Goal: Task Accomplishment & Management: Manage account settings

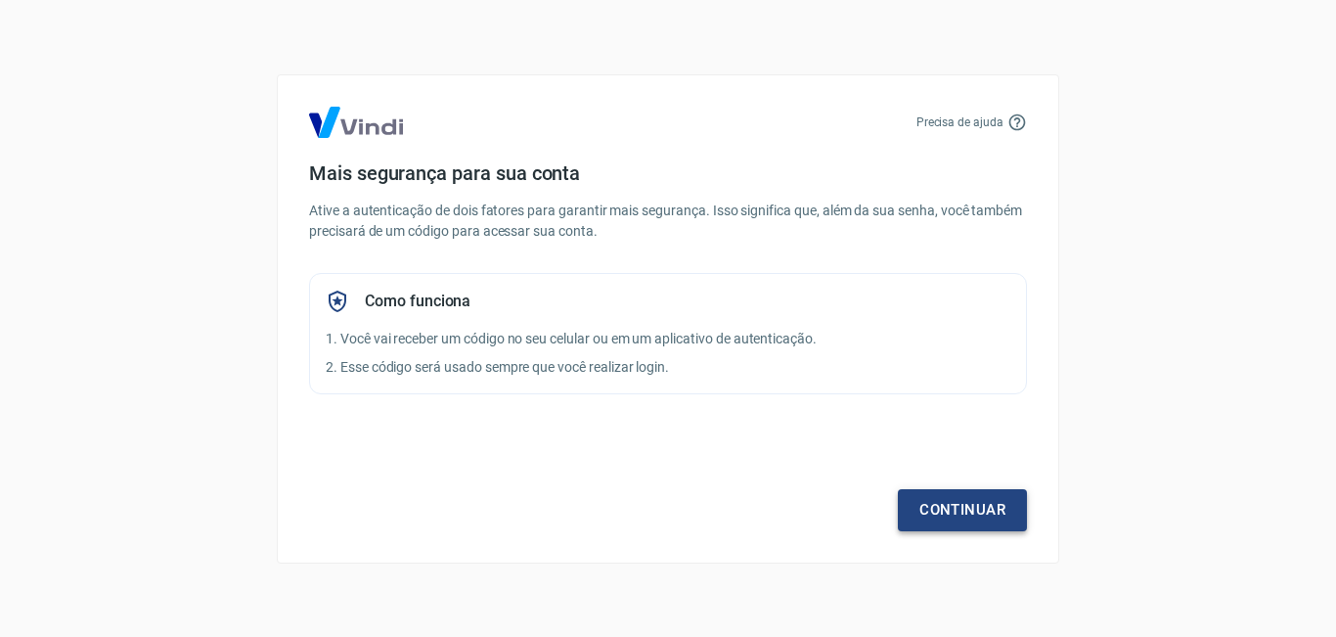
click at [957, 514] on link "Continuar" at bounding box center [962, 509] width 129 height 41
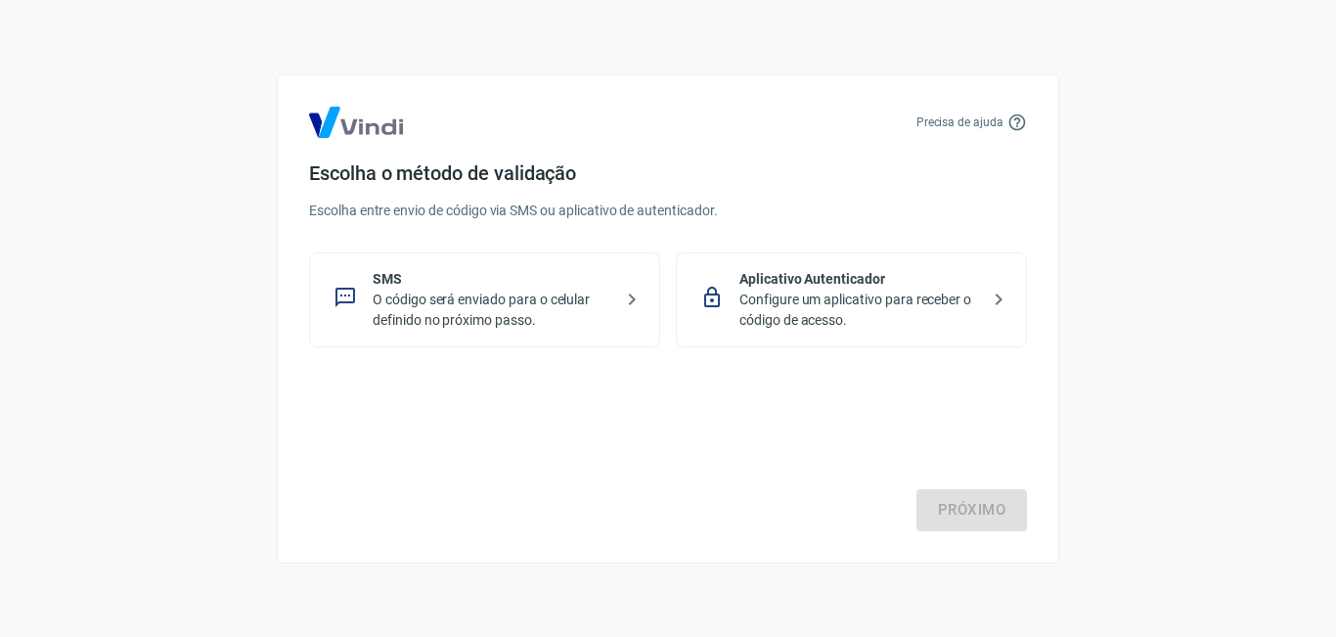
click at [859, 311] on p "Configure um aplicativo para receber o código de acesso." at bounding box center [860, 310] width 240 height 41
click at [952, 506] on link "Próximo" at bounding box center [972, 509] width 111 height 41
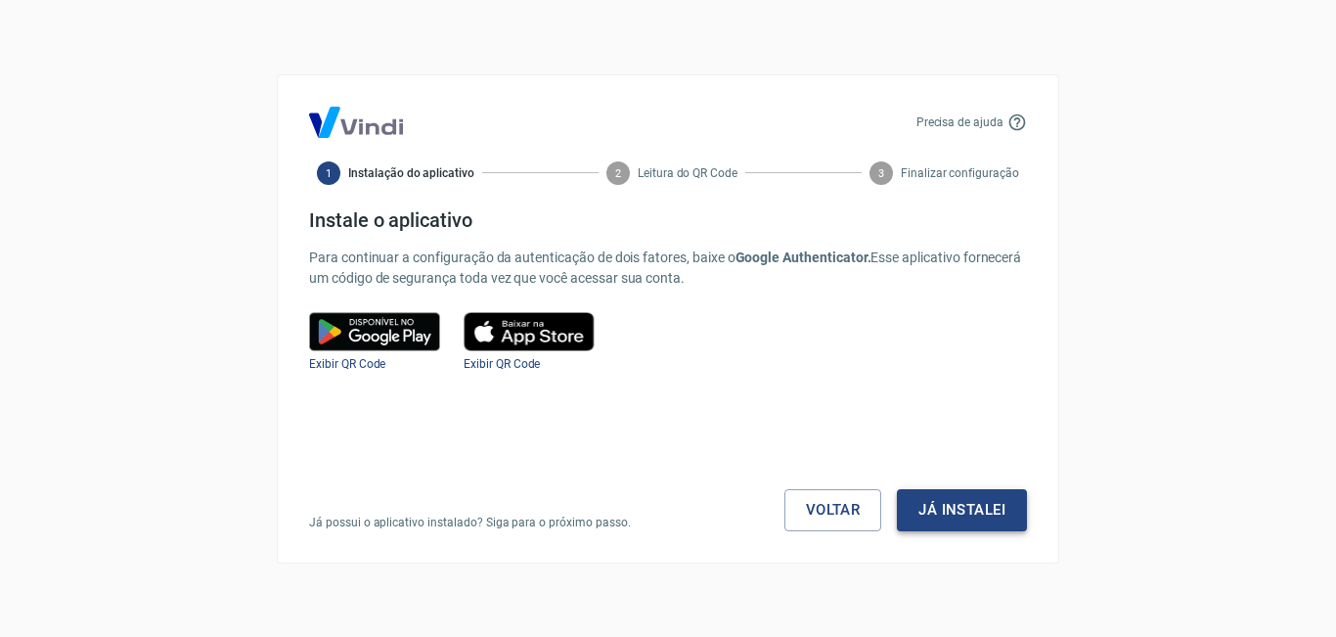
click at [951, 506] on button "Já instalei" at bounding box center [962, 509] width 130 height 41
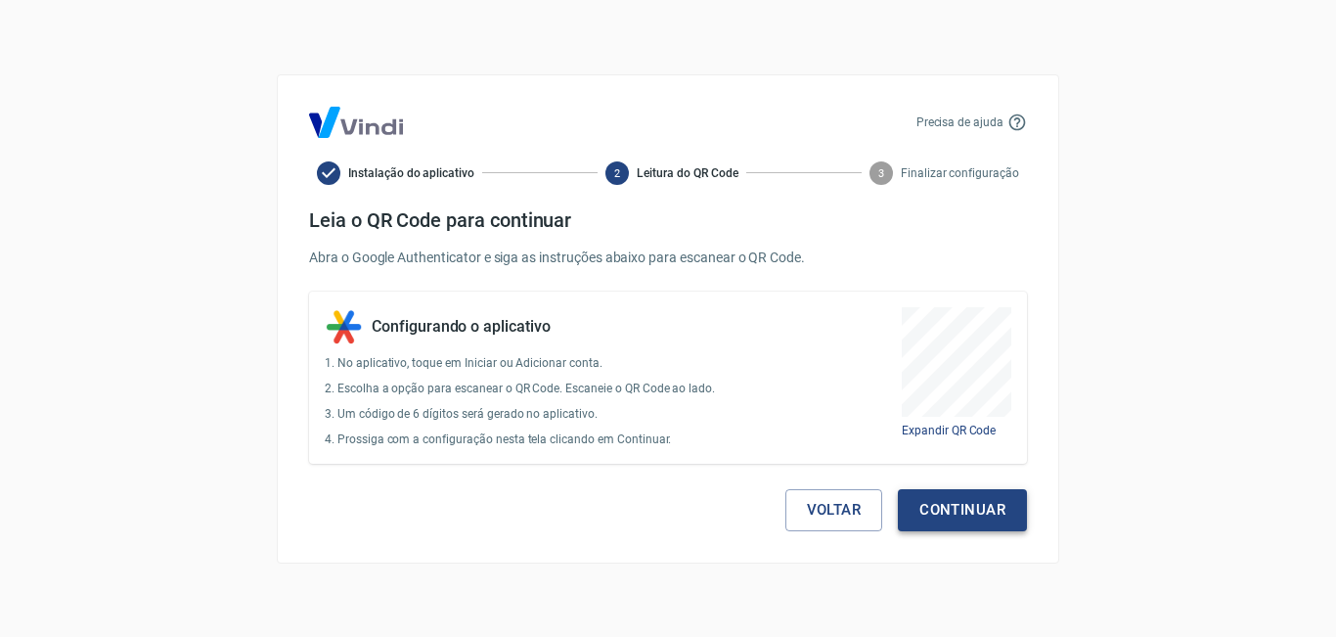
click at [951, 504] on button "Continuar" at bounding box center [962, 509] width 129 height 41
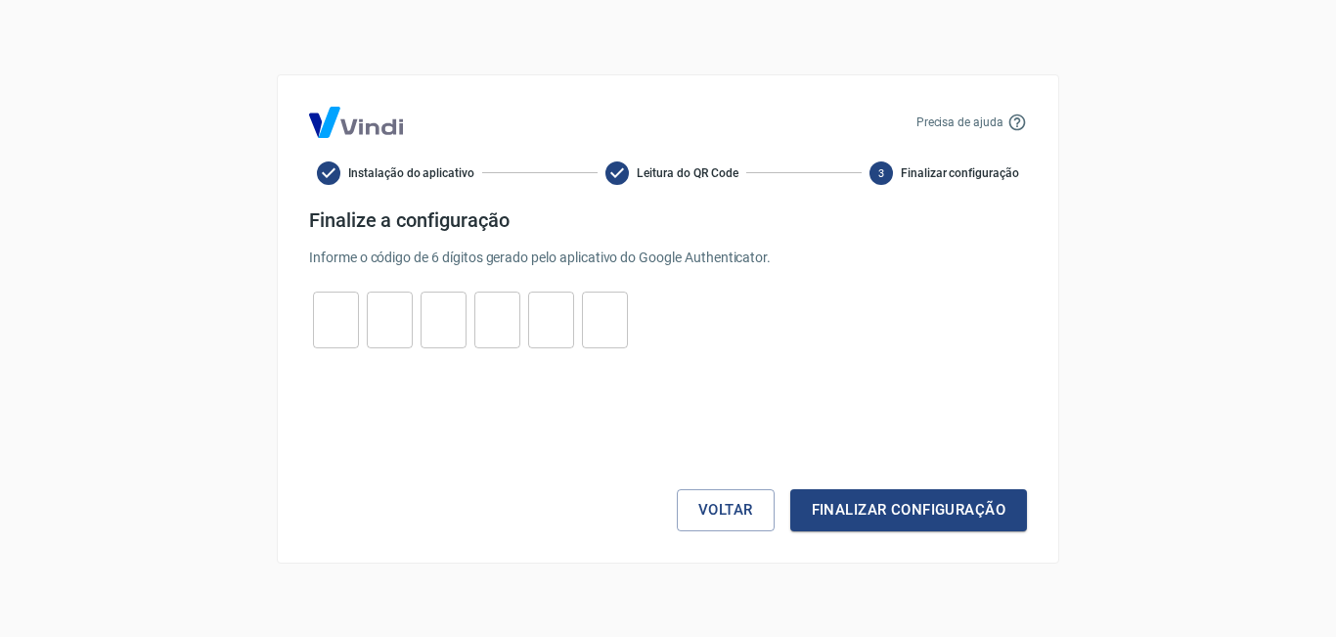
click at [342, 328] on input "tel" at bounding box center [336, 319] width 46 height 42
type input "1"
type input "2"
type input "1"
type input "5"
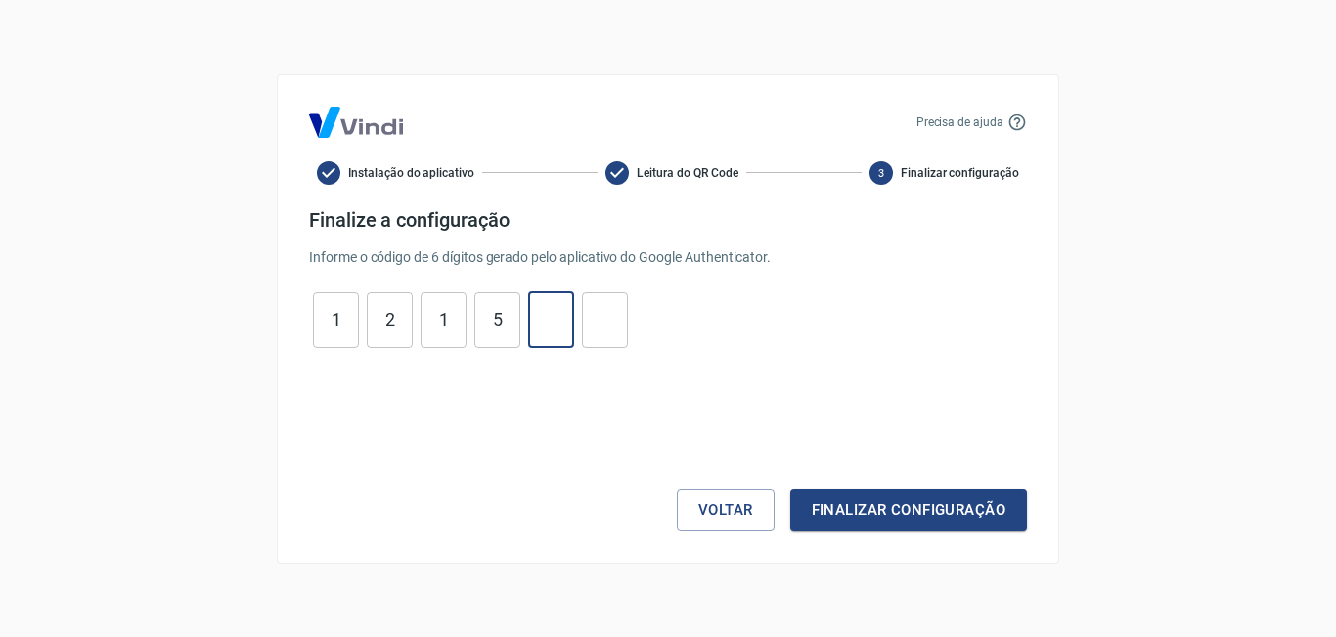
type input "3"
click at [790, 489] on button "Finalizar configuração" at bounding box center [908, 509] width 237 height 41
type input "6"
click at [562, 319] on input "3" at bounding box center [551, 319] width 46 height 42
click at [790, 489] on button "Finalizar configuração" at bounding box center [908, 509] width 237 height 41
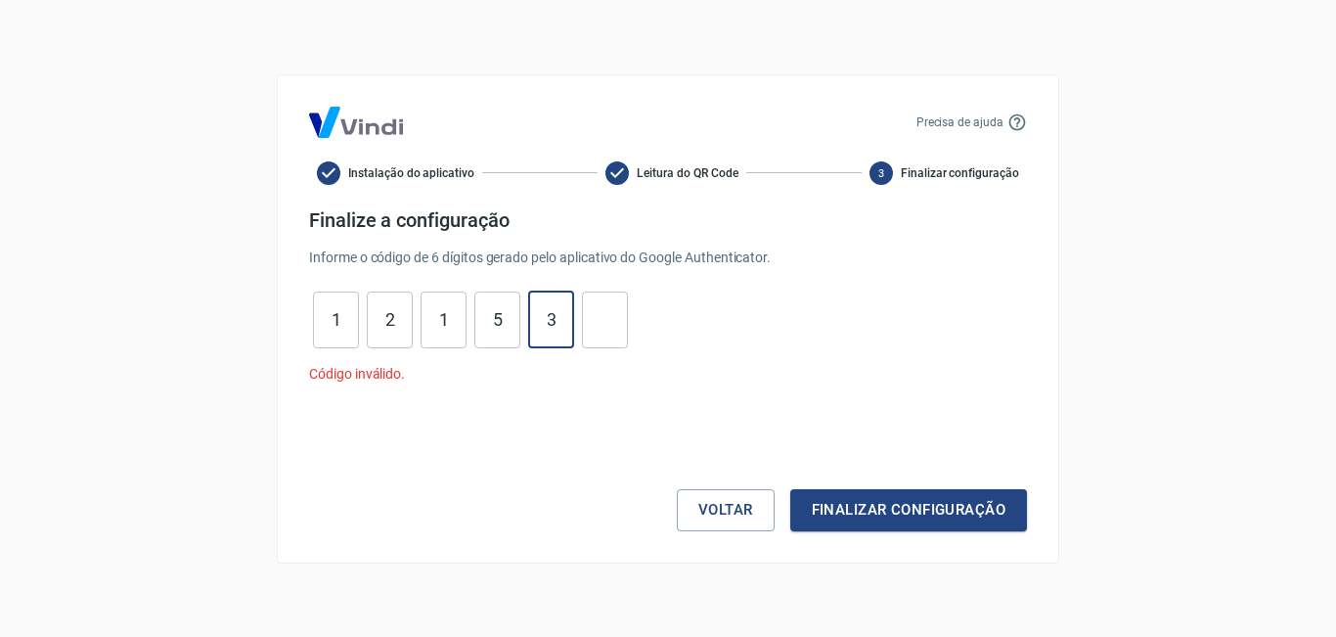
type input "3"
click at [504, 322] on input "5" at bounding box center [497, 319] width 46 height 42
type input "5"
click at [445, 325] on input "1" at bounding box center [444, 319] width 46 height 42
type input "1"
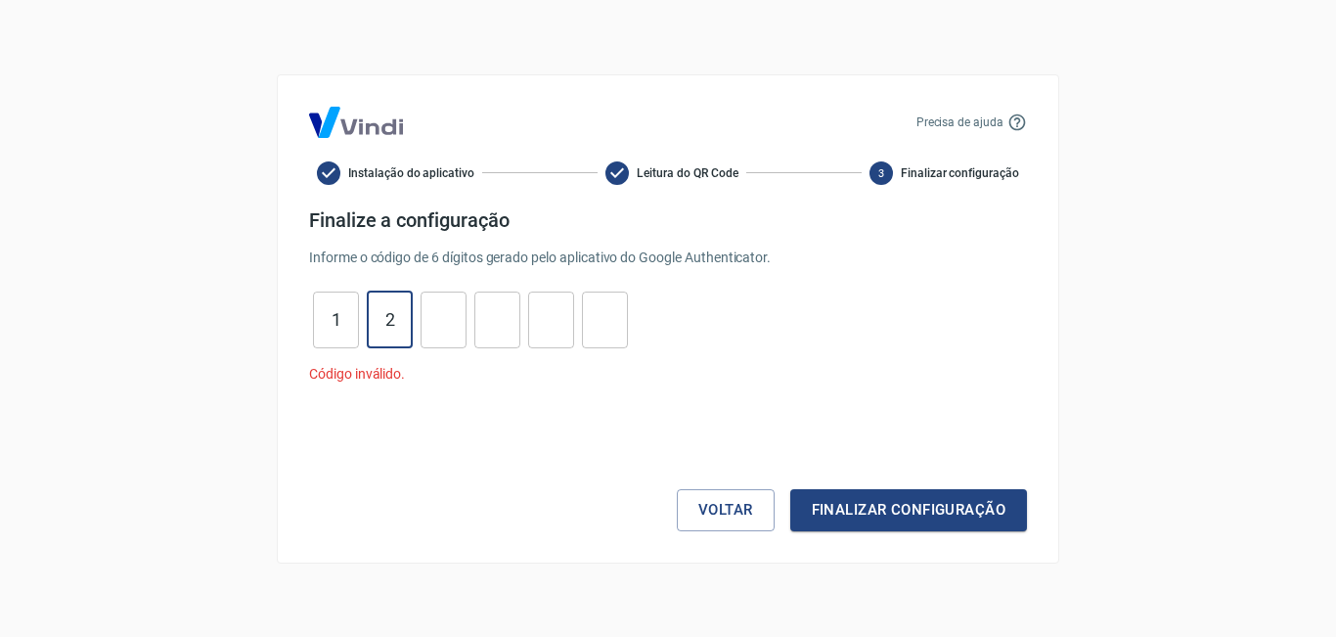
click at [397, 319] on input "2" at bounding box center [390, 319] width 46 height 42
type input "2"
click at [345, 321] on input "1" at bounding box center [336, 319] width 46 height 42
type input "1"
type input "5"
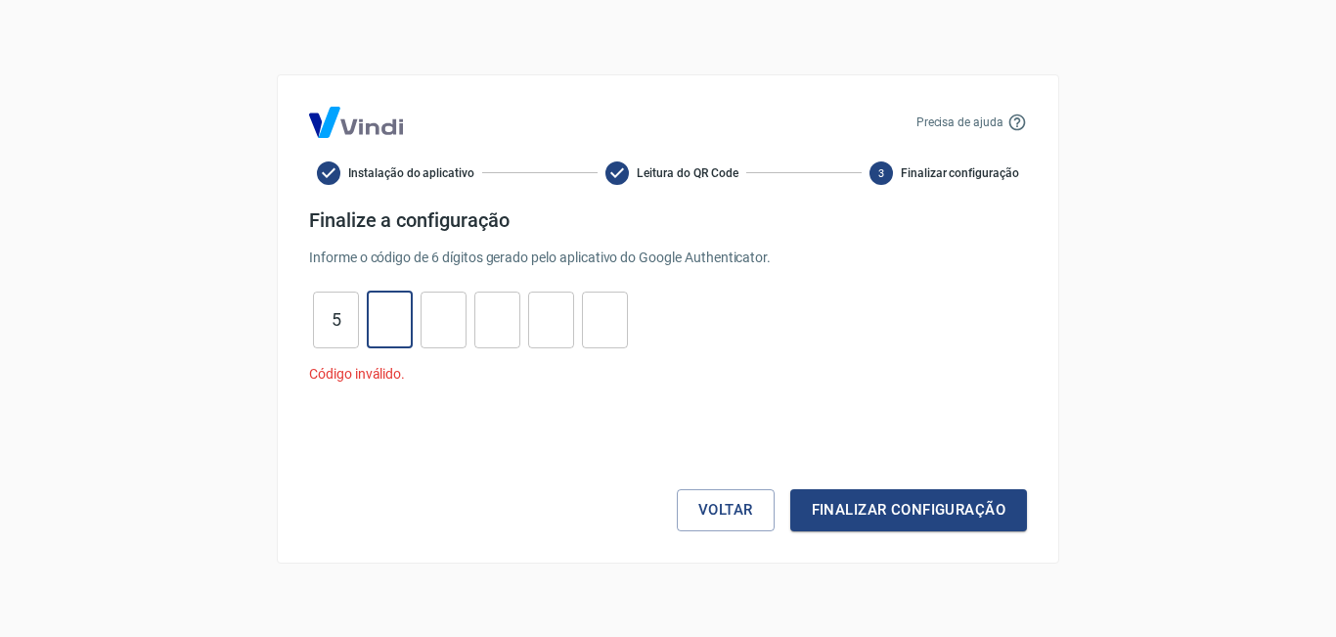
type input "5"
type input "2"
type input "7"
type input "0"
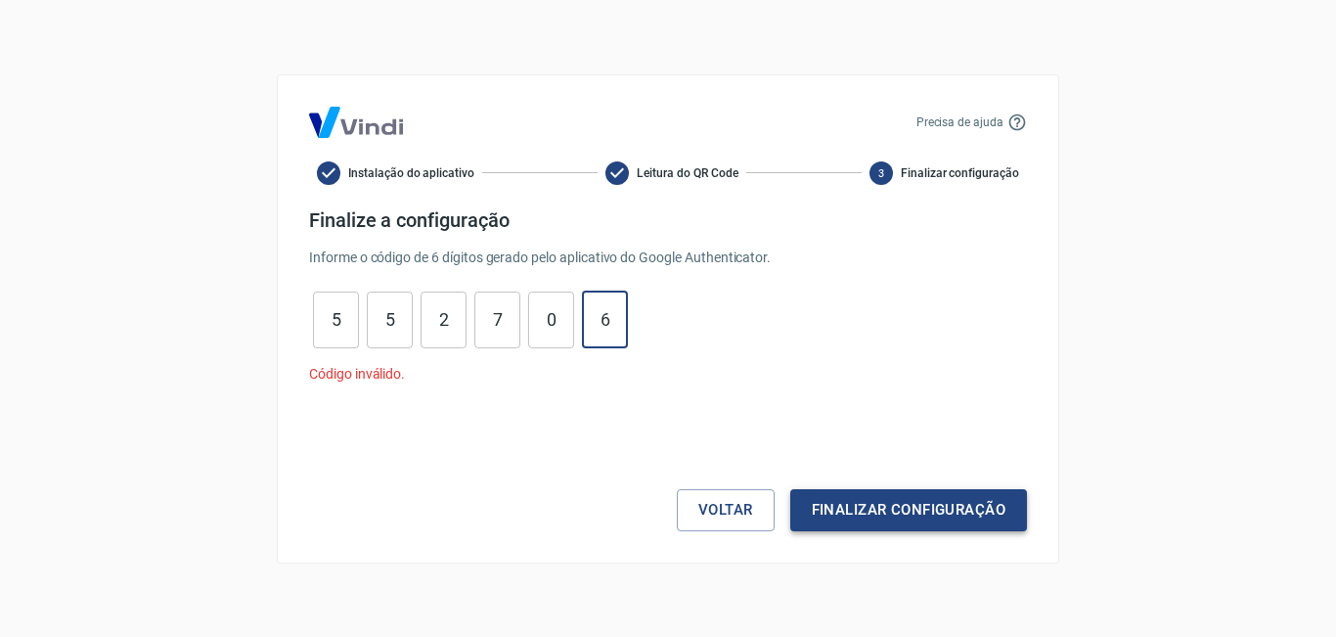
type input "6"
click at [870, 520] on button "Finalizar configuração" at bounding box center [908, 509] width 237 height 41
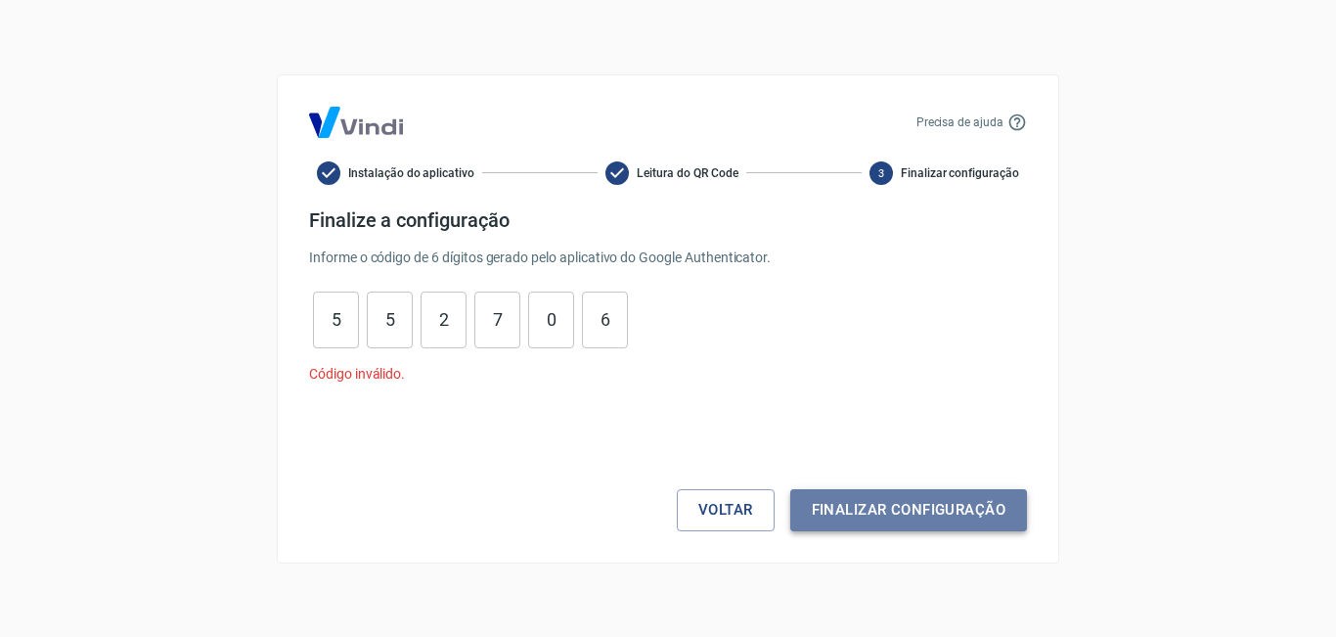
click at [872, 517] on button "Finalizar configuração" at bounding box center [908, 509] width 237 height 41
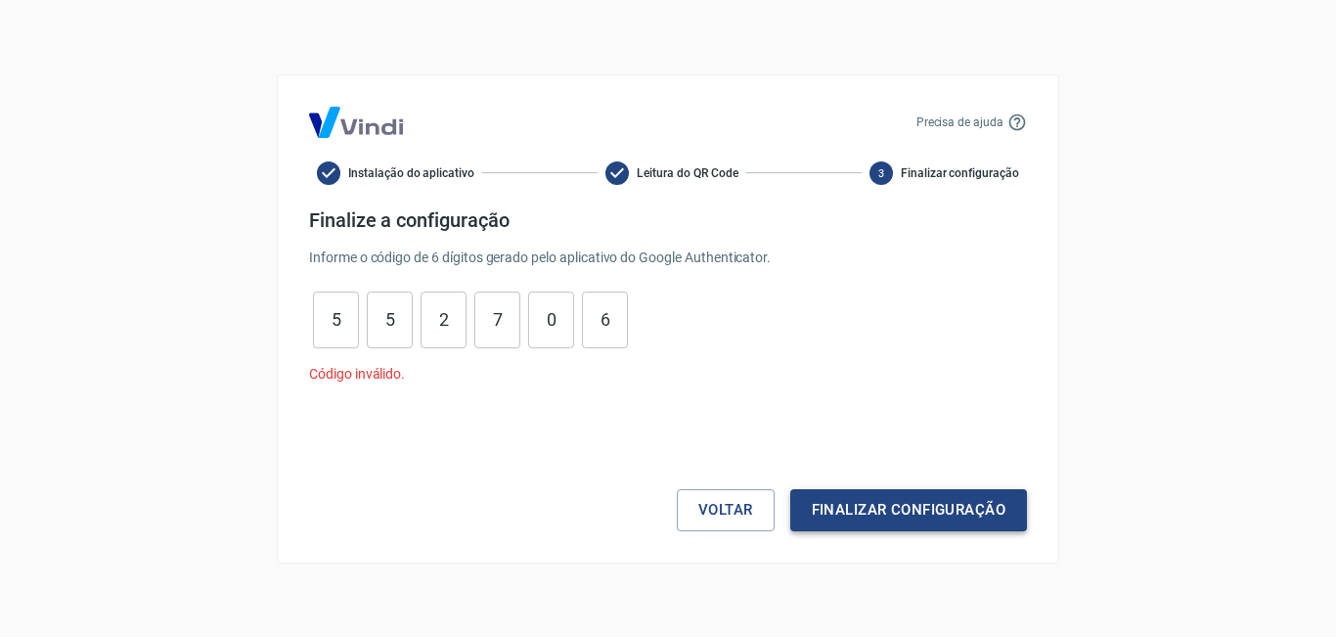
click at [873, 516] on button "Finalizar configuração" at bounding box center [908, 509] width 237 height 41
click at [873, 516] on div "Voltar Finalizar configuração" at bounding box center [668, 469] width 718 height 123
click at [716, 515] on button "Voltar" at bounding box center [726, 509] width 98 height 41
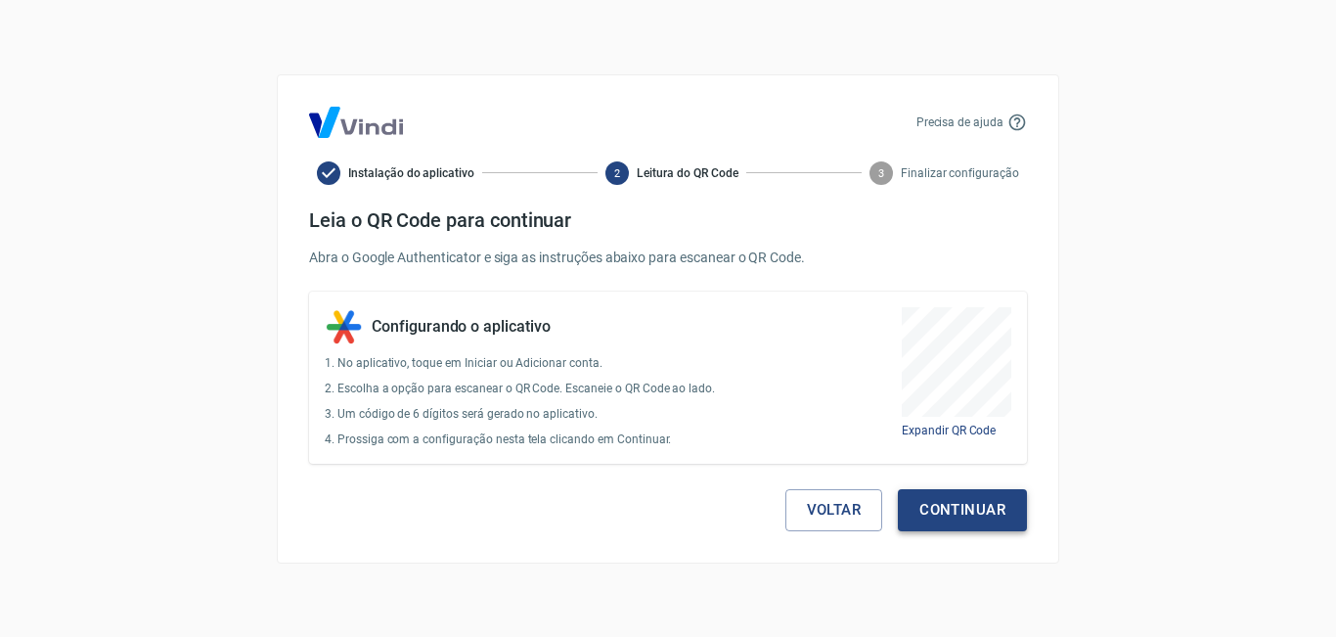
click at [987, 502] on button "Continuar" at bounding box center [962, 509] width 129 height 41
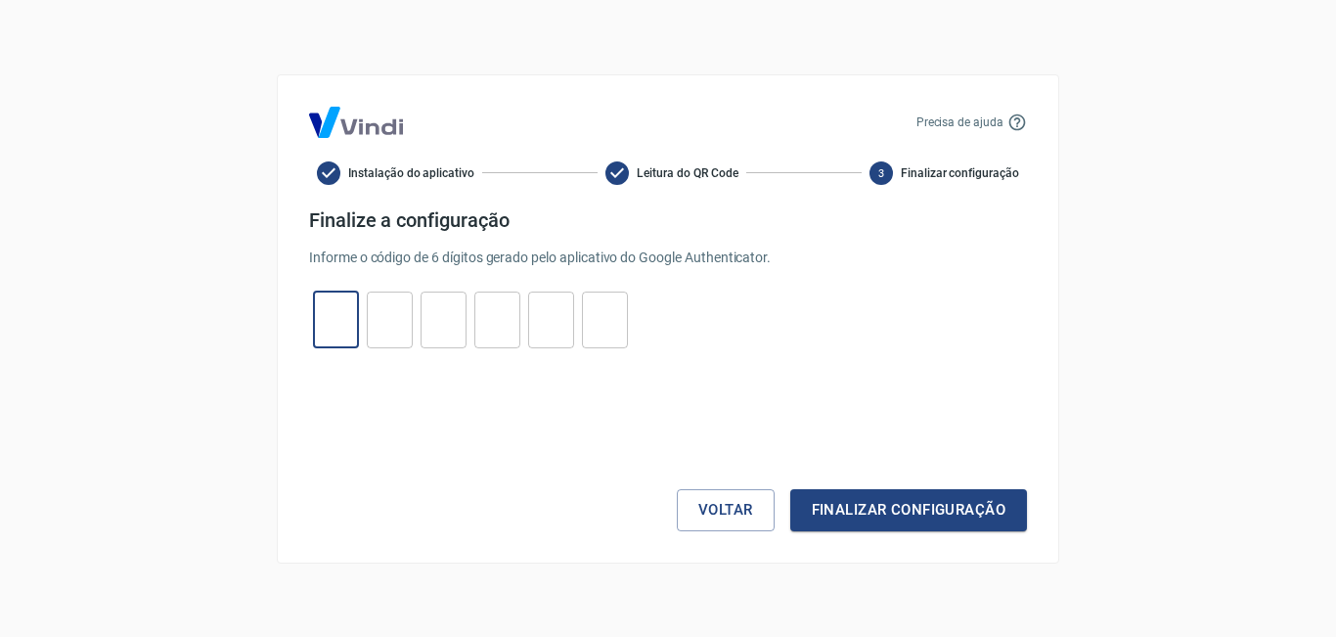
click at [325, 320] on input "tel" at bounding box center [336, 319] width 46 height 42
type input "8"
type input "4"
type input "6"
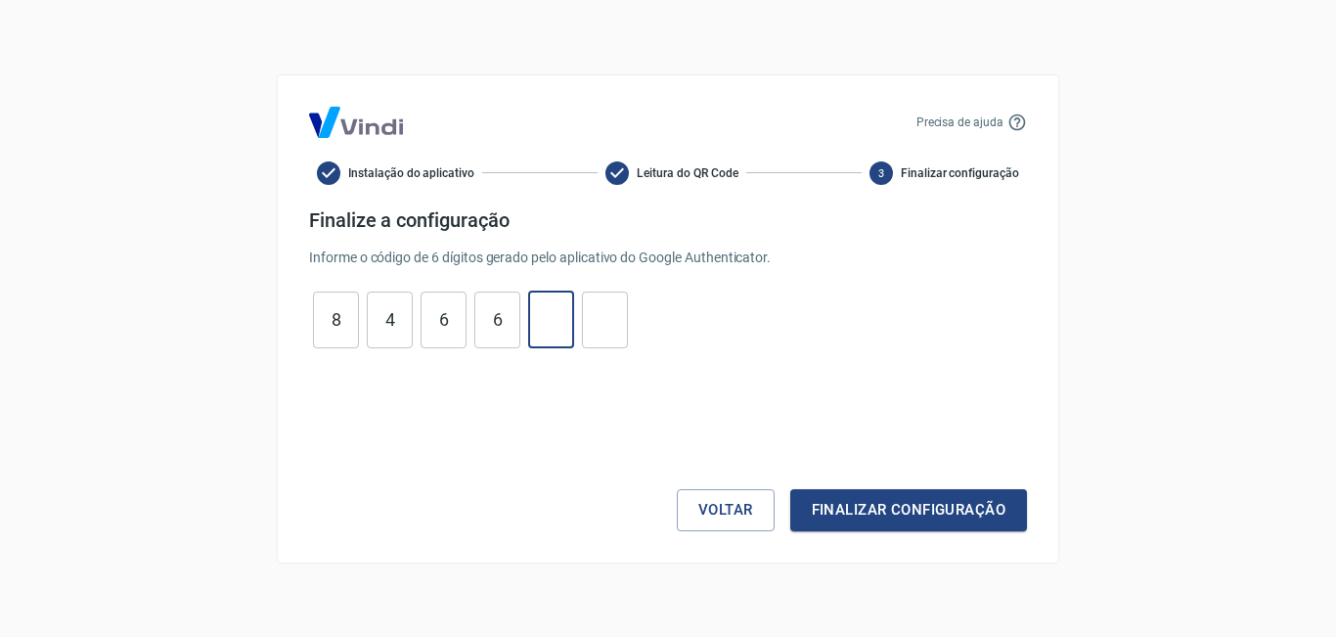
type input "0"
type input "1"
click at [928, 525] on button "Finalizar configuração" at bounding box center [908, 509] width 237 height 41
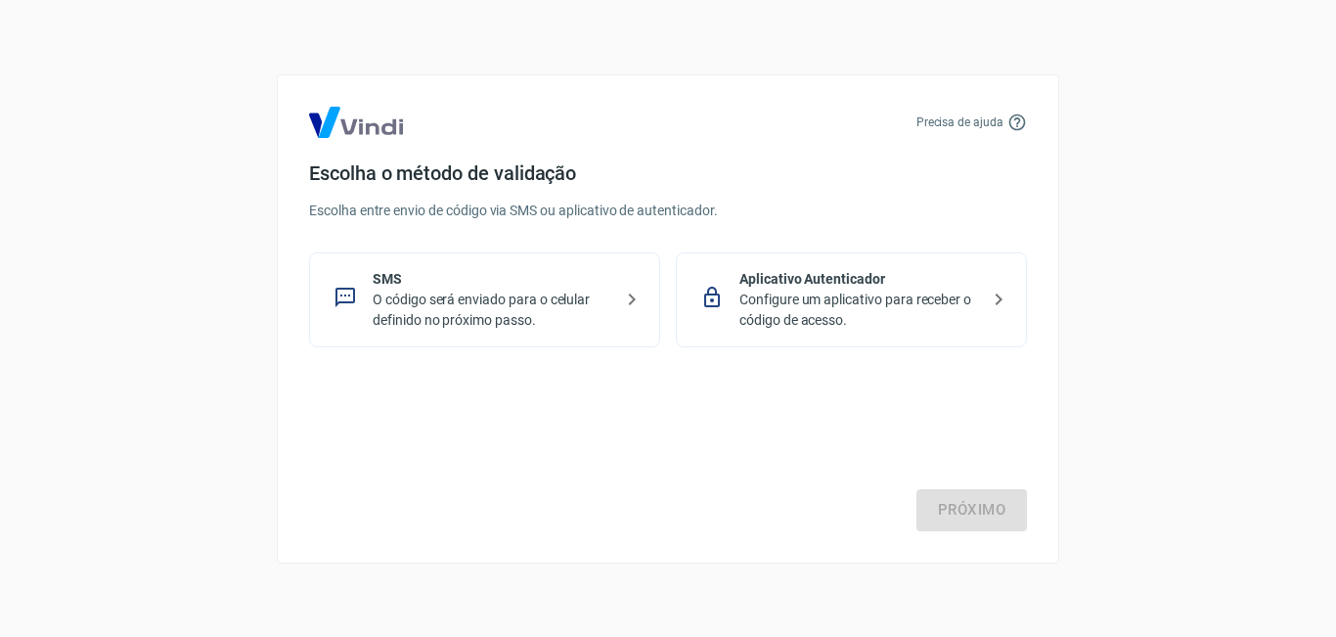
click at [812, 300] on p "Configure um aplicativo para receber o código de acesso." at bounding box center [860, 310] width 240 height 41
click at [964, 514] on link "Próximo" at bounding box center [972, 509] width 111 height 41
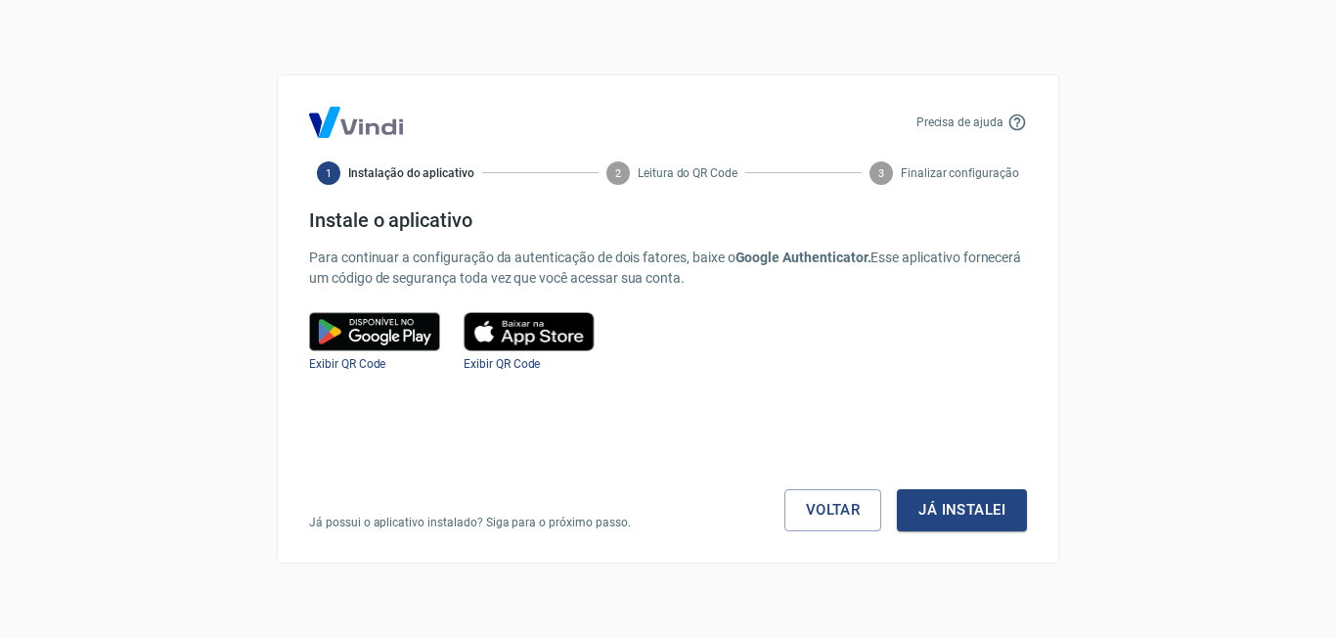
click at [964, 514] on button "Já instalei" at bounding box center [962, 509] width 130 height 41
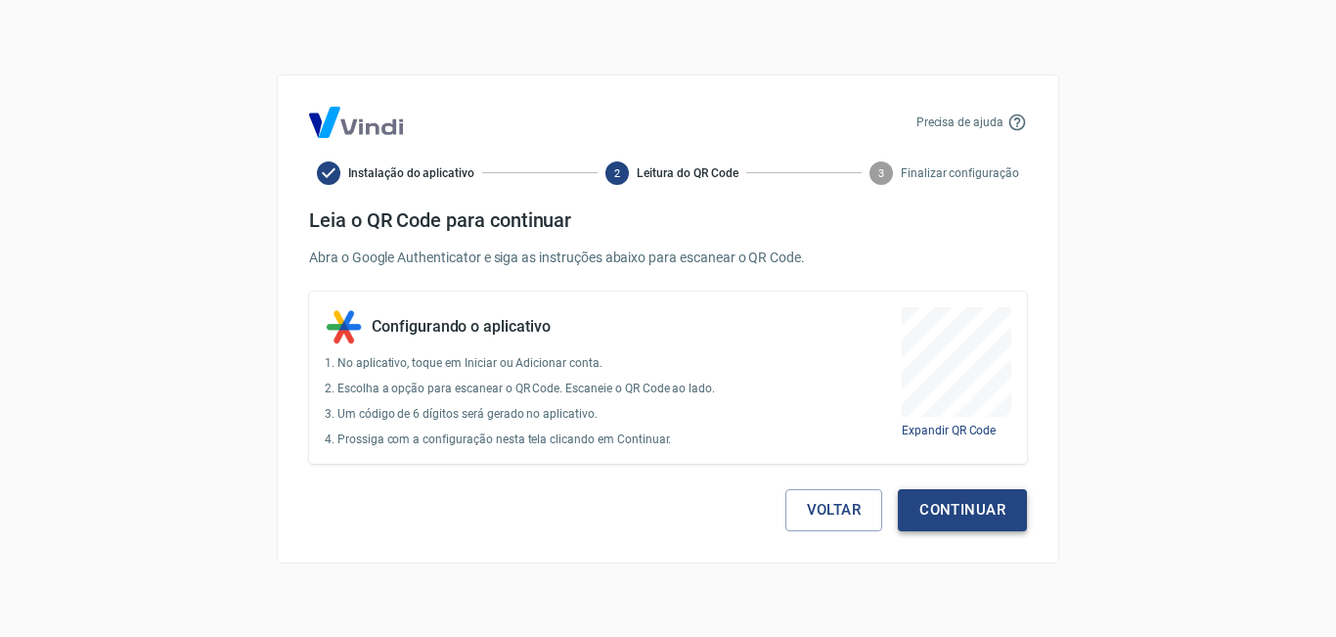
click at [974, 519] on button "Continuar" at bounding box center [962, 509] width 129 height 41
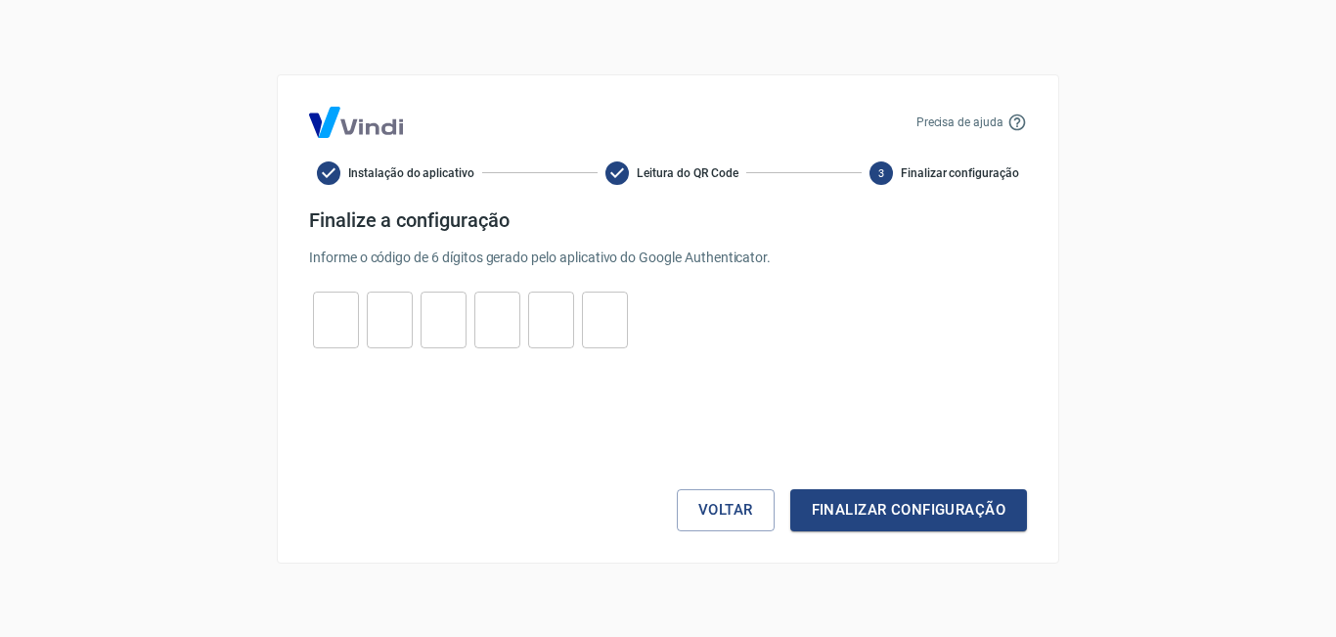
click at [331, 332] on input "tel" at bounding box center [336, 319] width 46 height 42
type input "9"
type input "2"
type input "9"
type input "0"
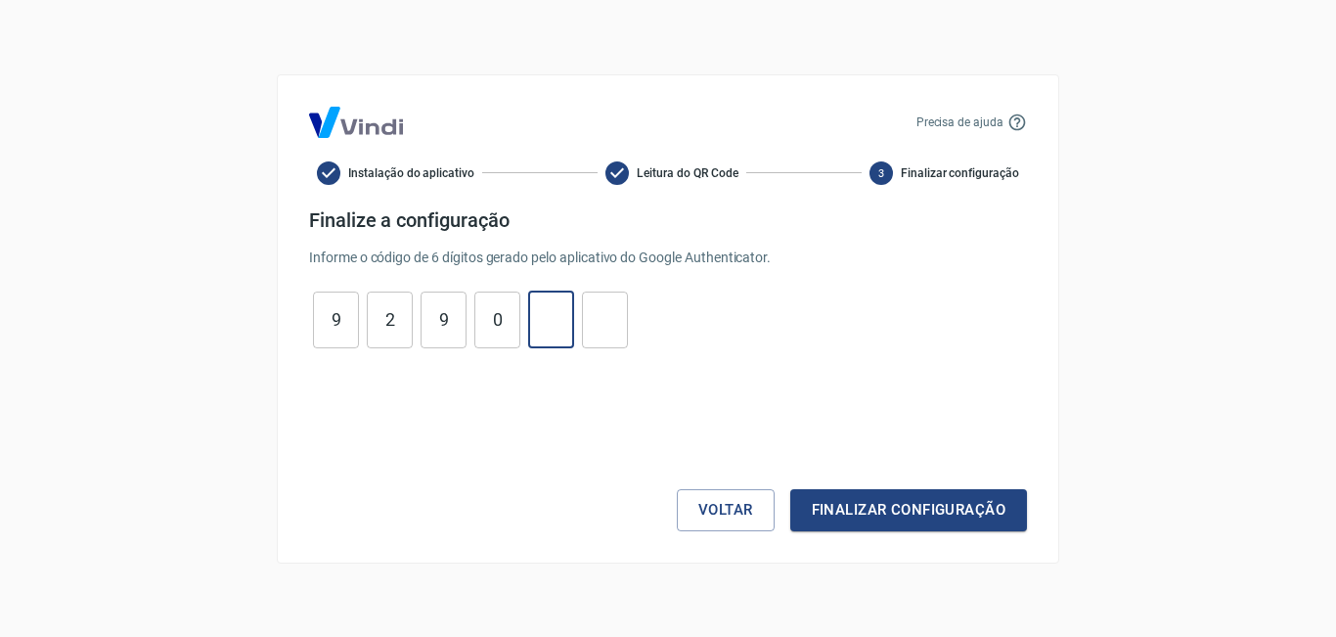
type input "4"
click at [822, 509] on button "Finalizar configuração" at bounding box center [908, 509] width 237 height 41
click at [614, 316] on input "7" at bounding box center [605, 319] width 46 height 42
type input "7"
click at [565, 313] on input "4" at bounding box center [551, 319] width 46 height 42
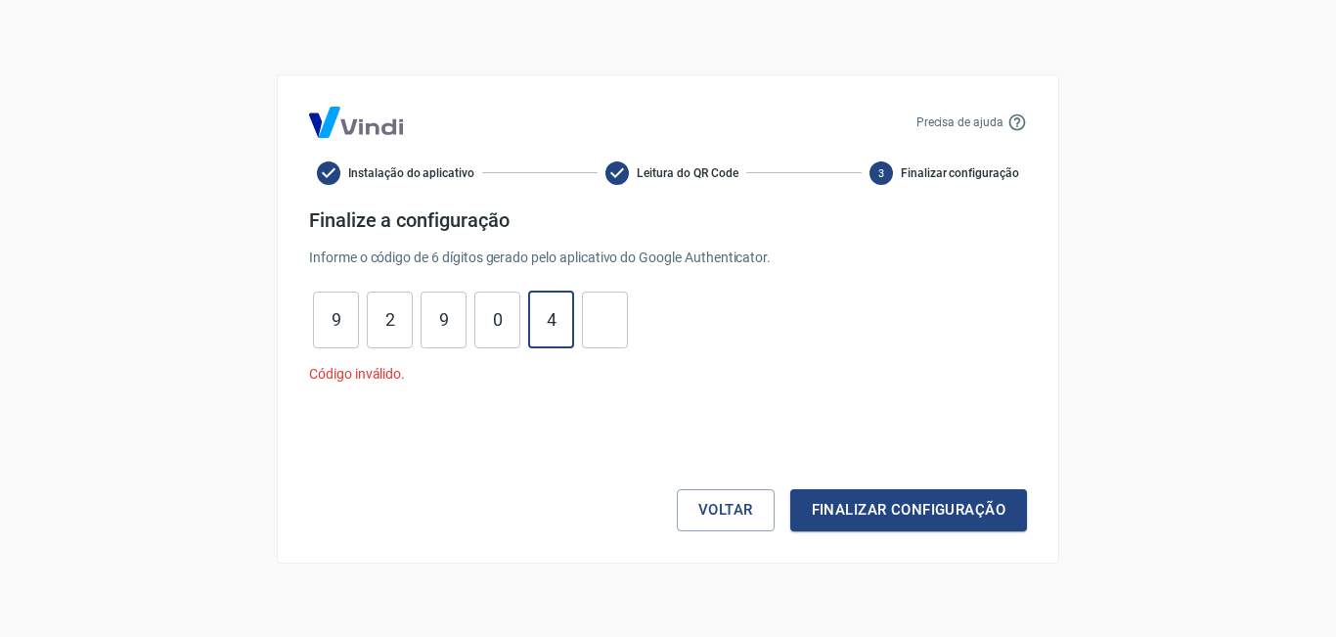
type input "4"
click at [790, 489] on button "Finalizar configuração" at bounding box center [908, 509] width 237 height 41
click at [511, 318] on input "0" at bounding box center [497, 319] width 46 height 42
click at [708, 517] on button "Voltar" at bounding box center [726, 509] width 98 height 41
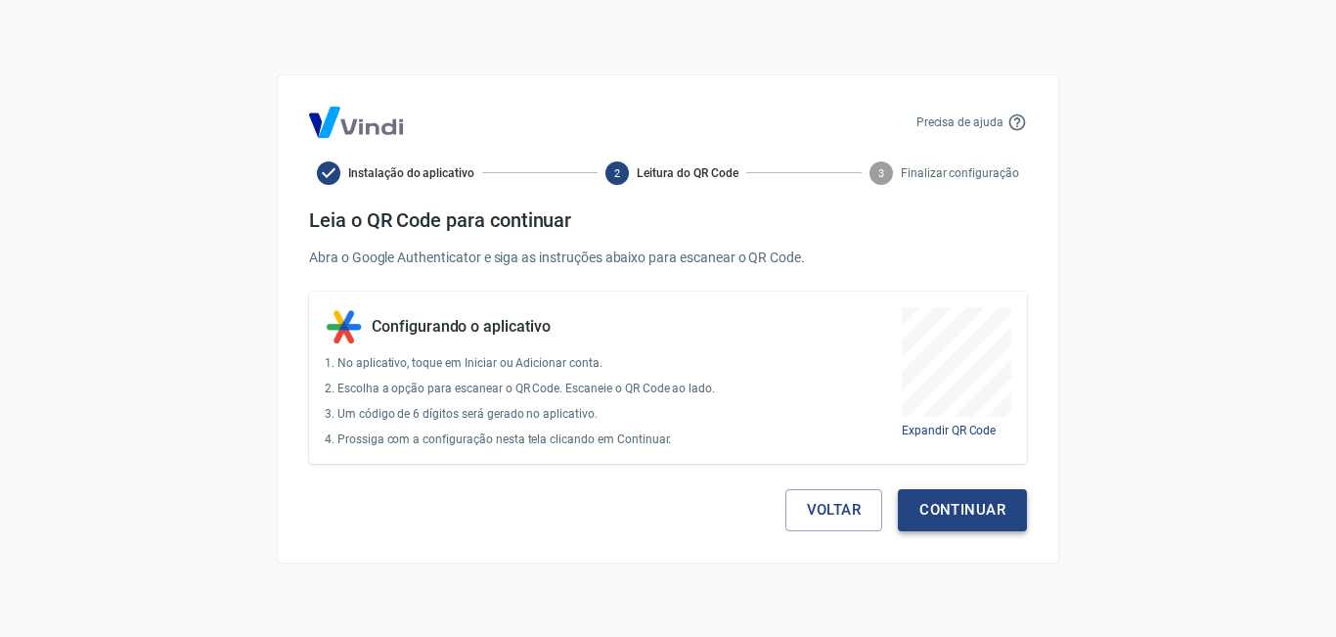
click at [998, 513] on button "Continuar" at bounding box center [962, 509] width 129 height 41
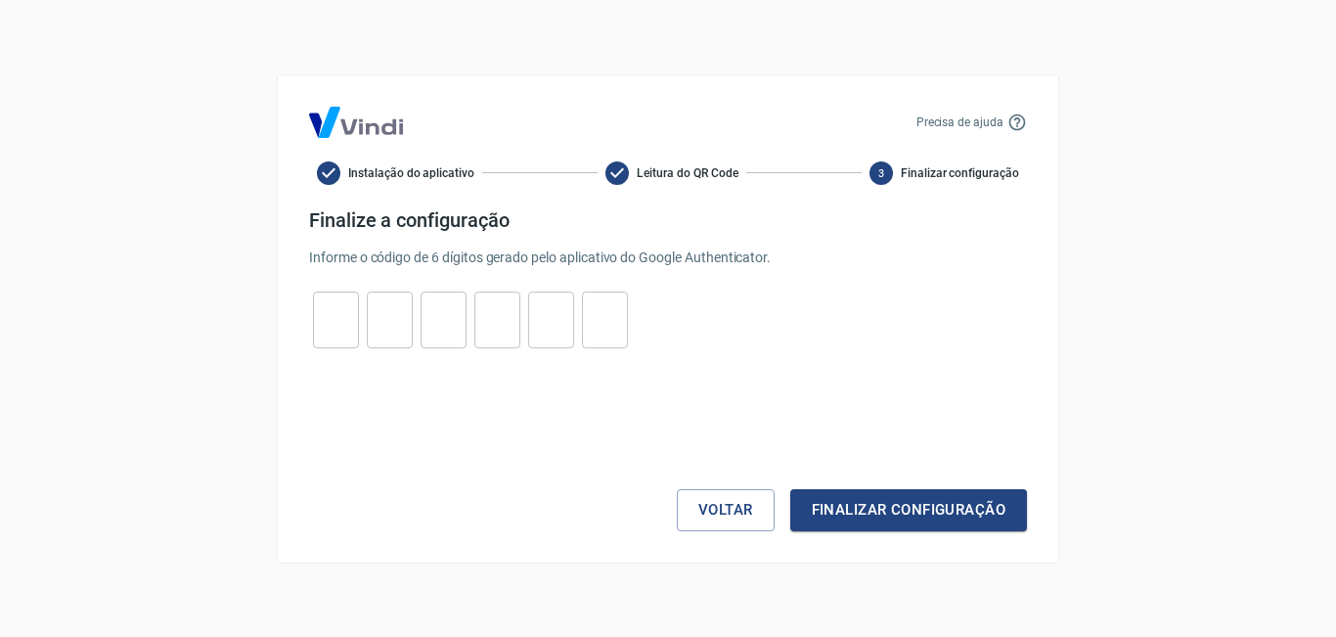
click at [338, 323] on input "tel" at bounding box center [336, 319] width 46 height 42
type input "7"
type input "2"
type input "1"
type input "8"
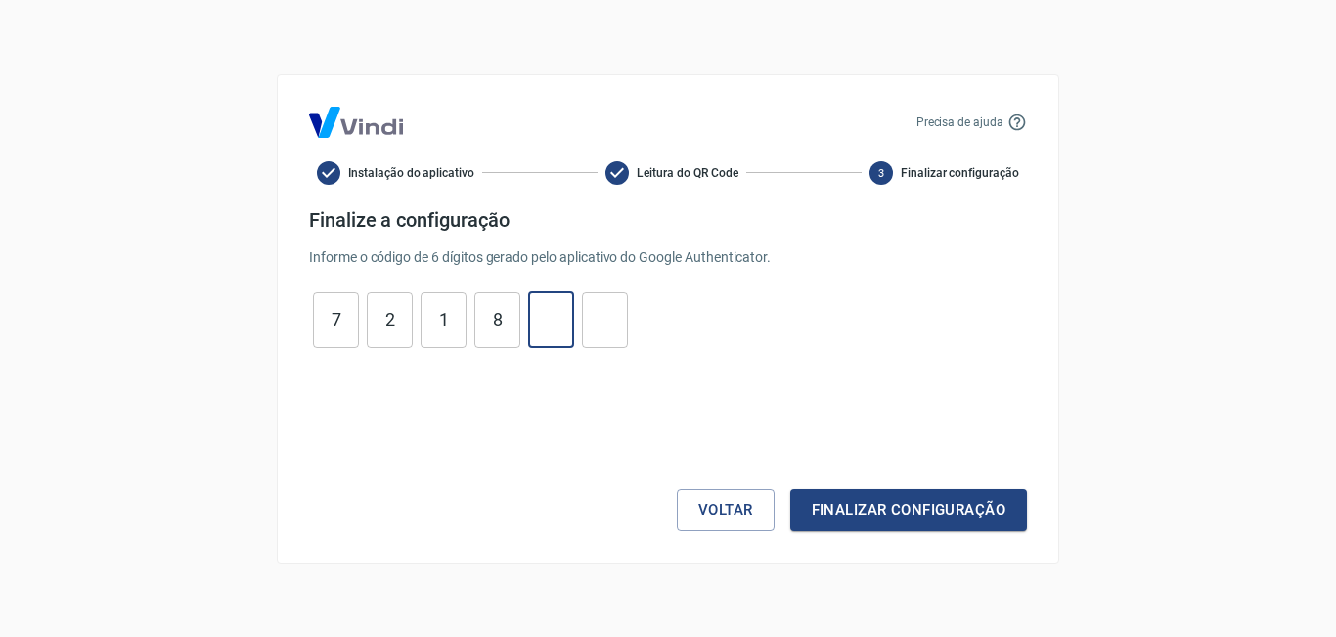
type input "7"
type input "6"
click at [905, 508] on button "Finalizar configuração" at bounding box center [908, 509] width 237 height 41
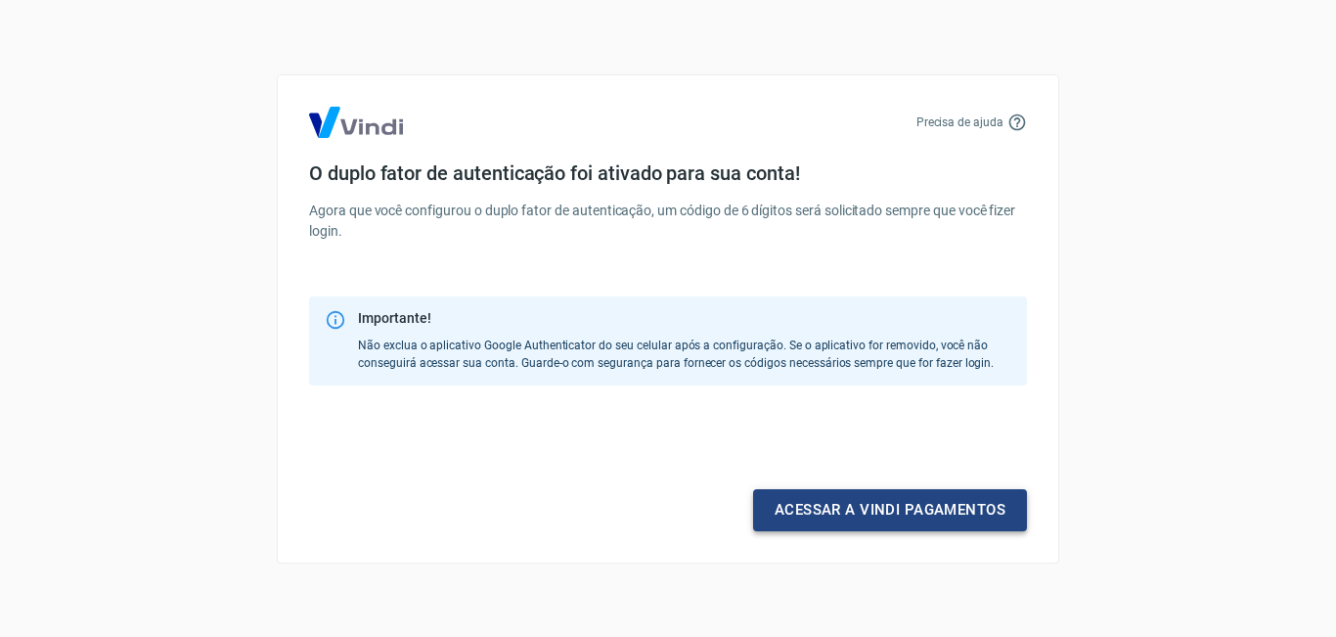
click at [821, 503] on link "Acessar a Vindi pagamentos" at bounding box center [890, 509] width 274 height 41
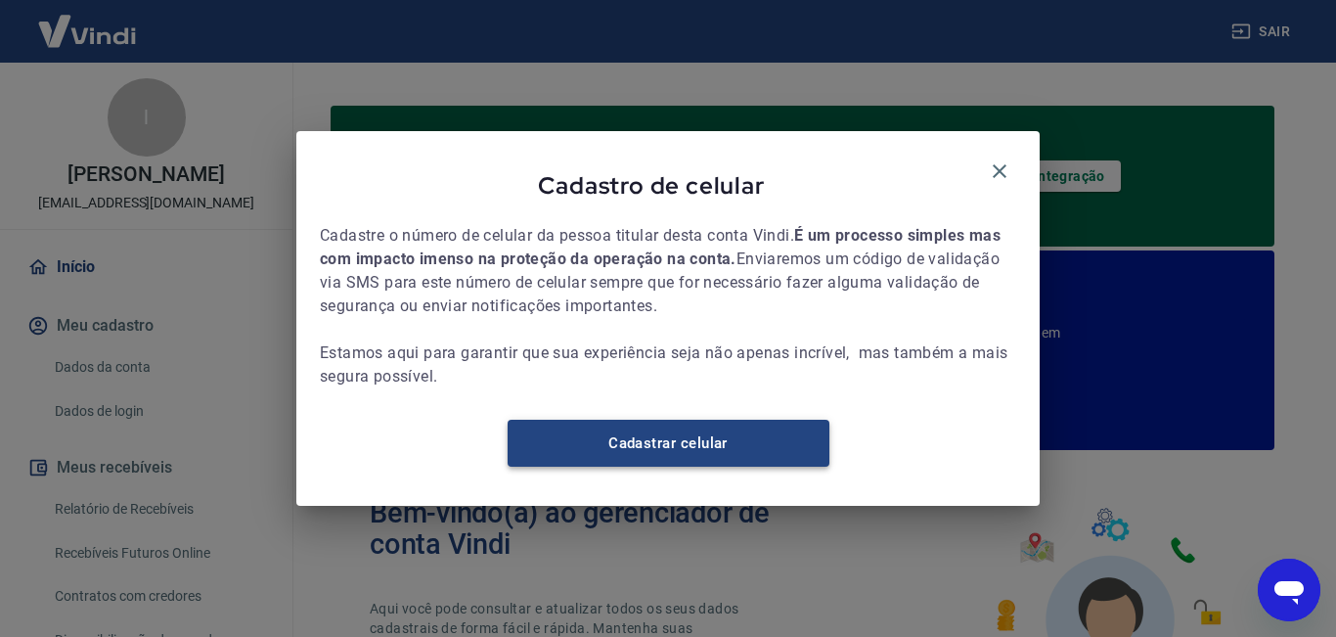
click at [735, 449] on link "Cadastrar celular" at bounding box center [669, 443] width 322 height 47
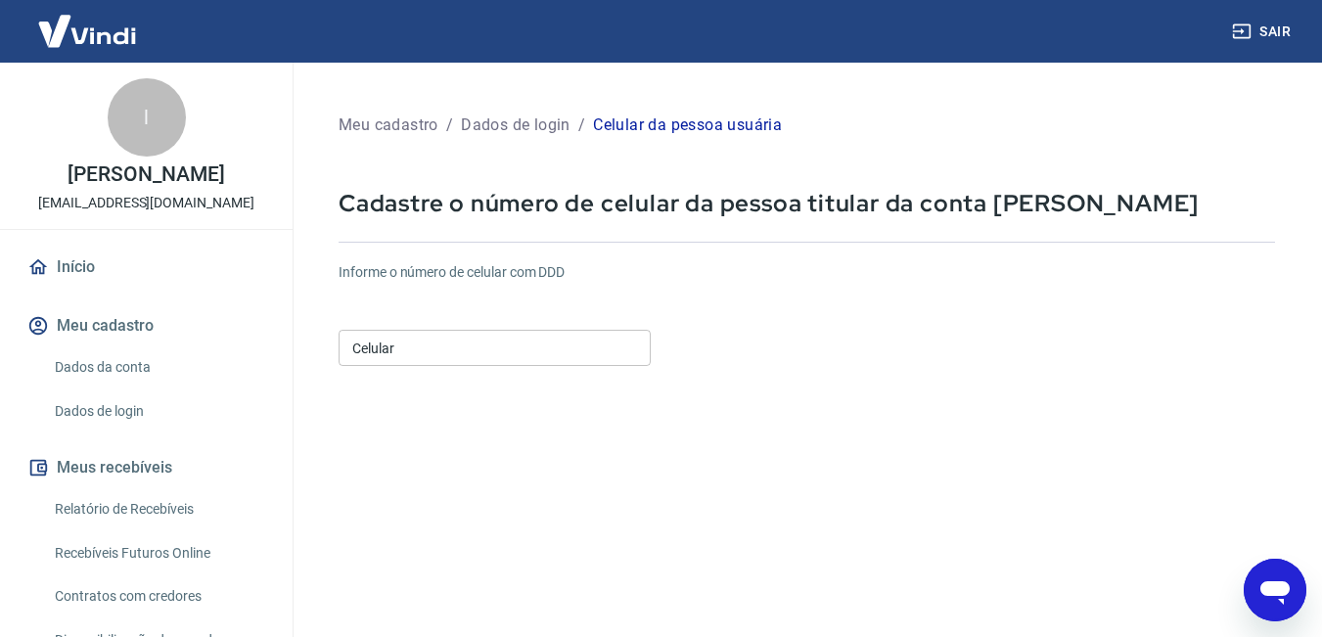
click at [379, 339] on div "Celular Celular" at bounding box center [494, 348] width 312 height 36
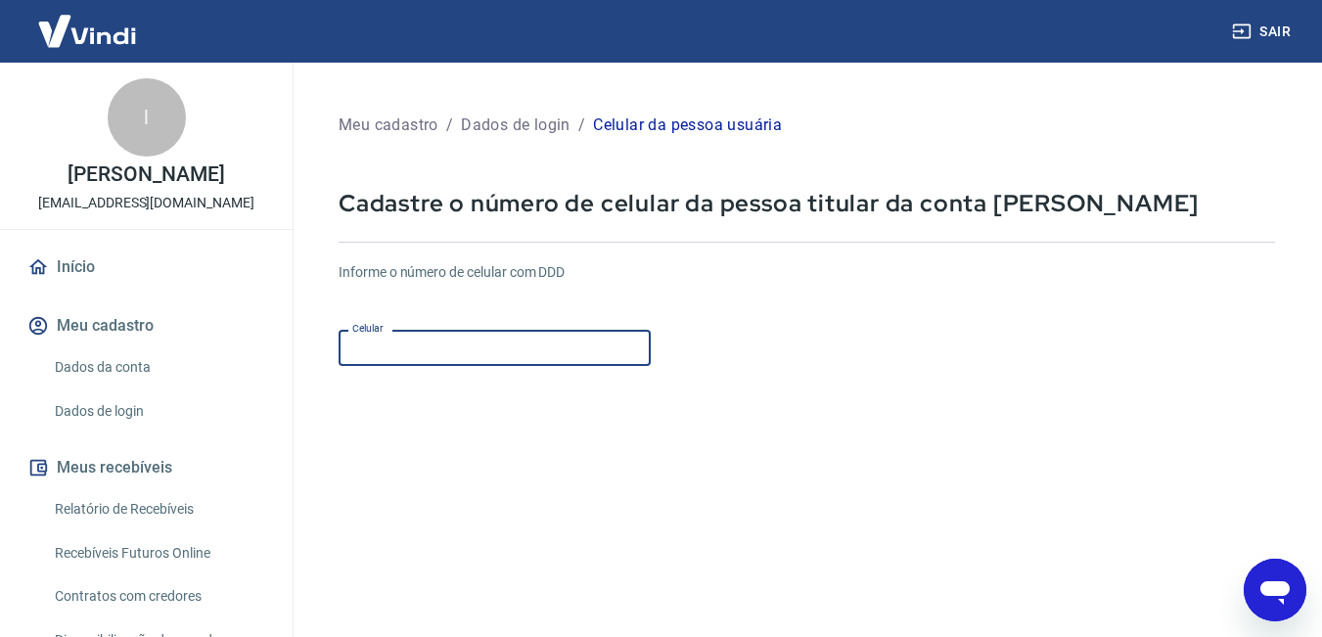
type input "[PHONE_NUMBER]"
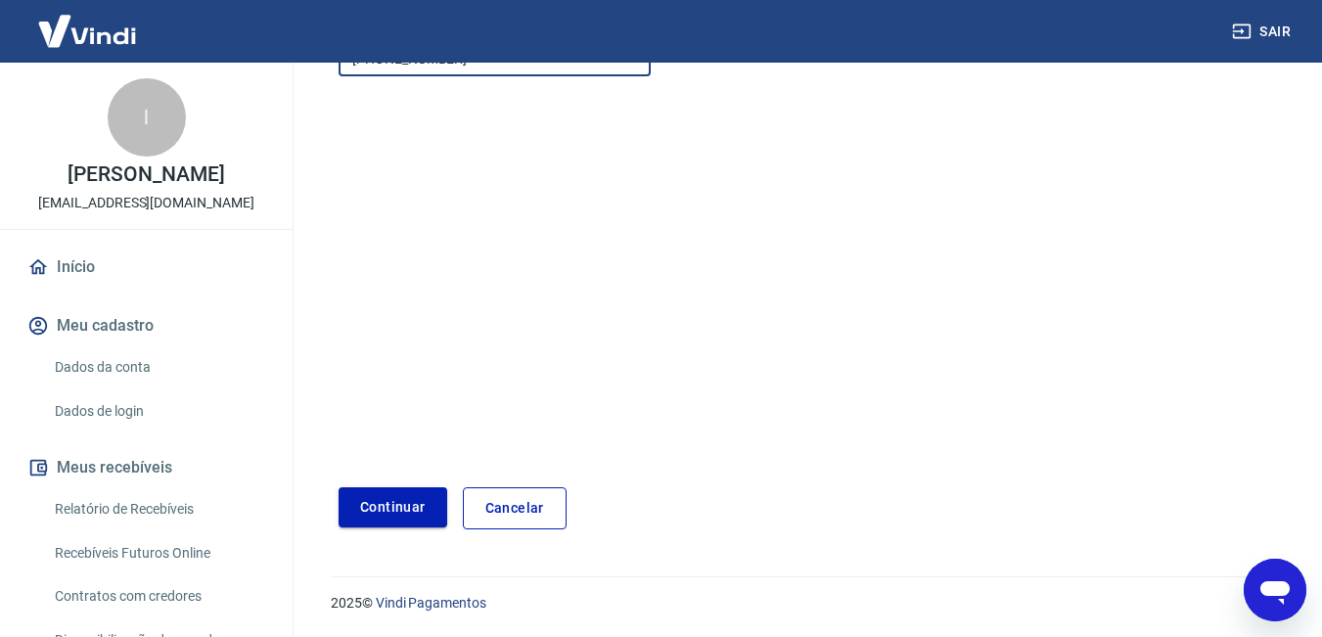
click at [397, 505] on button "Continuar" at bounding box center [392, 507] width 109 height 40
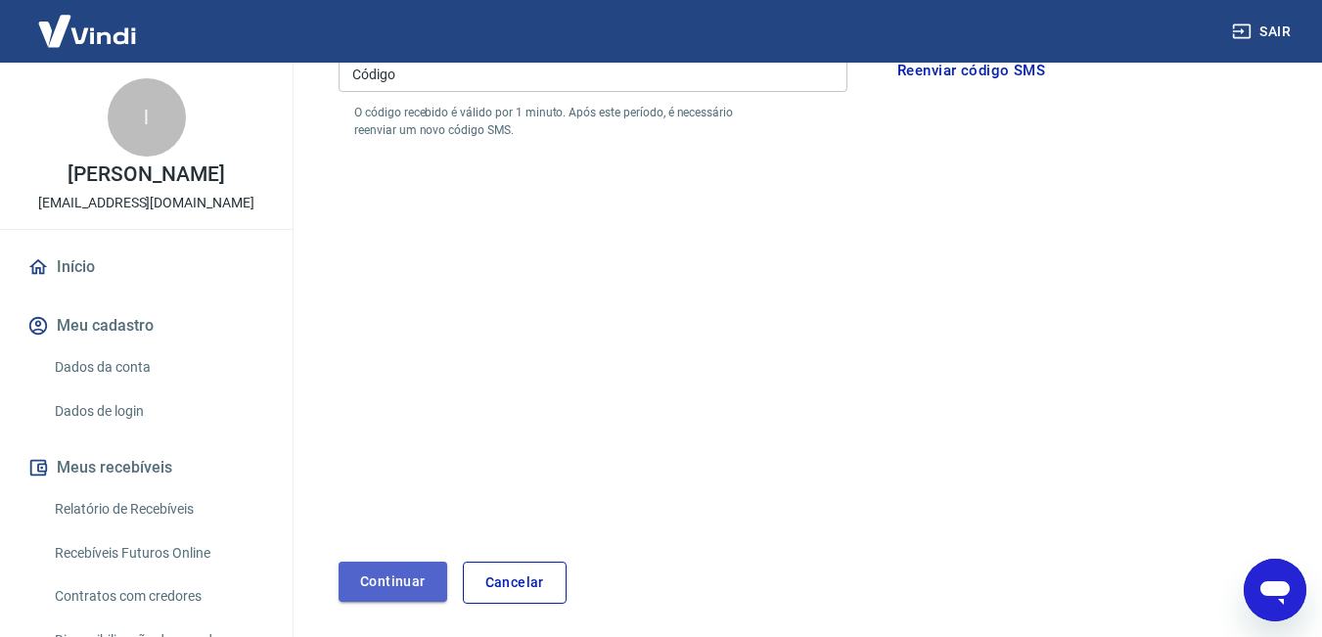
click at [410, 562] on button "Continuar" at bounding box center [392, 582] width 109 height 40
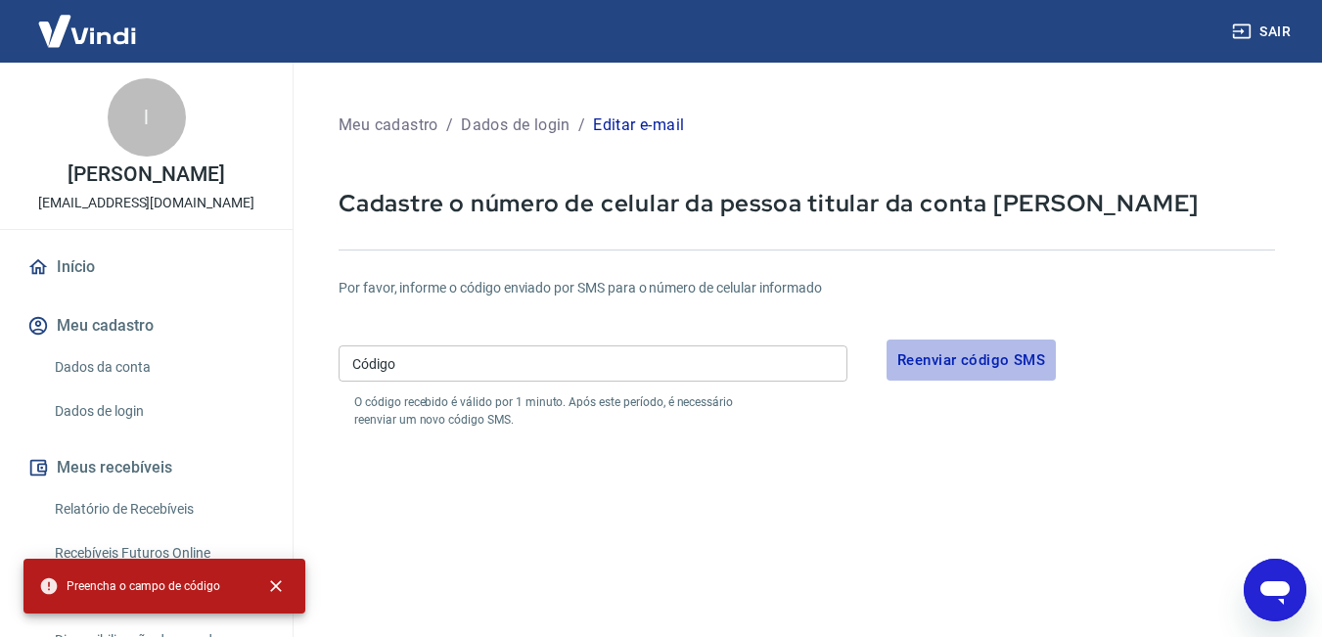
click at [970, 369] on button "Reenviar código SMS" at bounding box center [970, 359] width 169 height 41
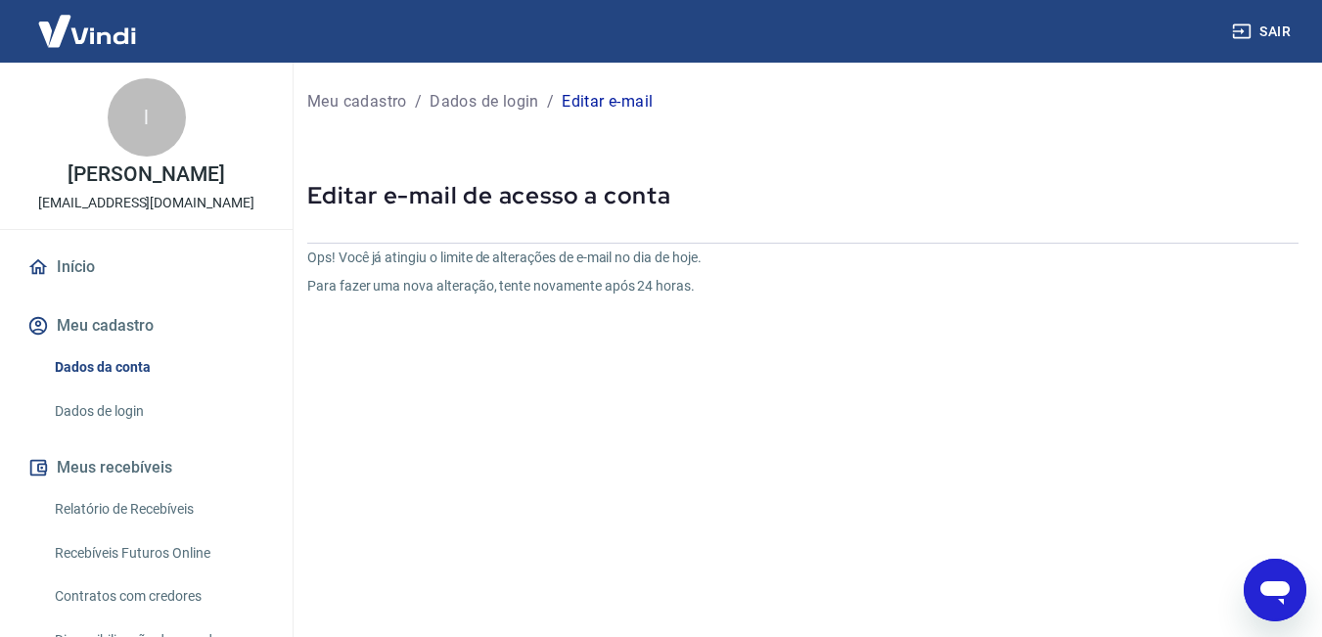
click at [96, 311] on button "Meu cadastro" at bounding box center [146, 325] width 246 height 43
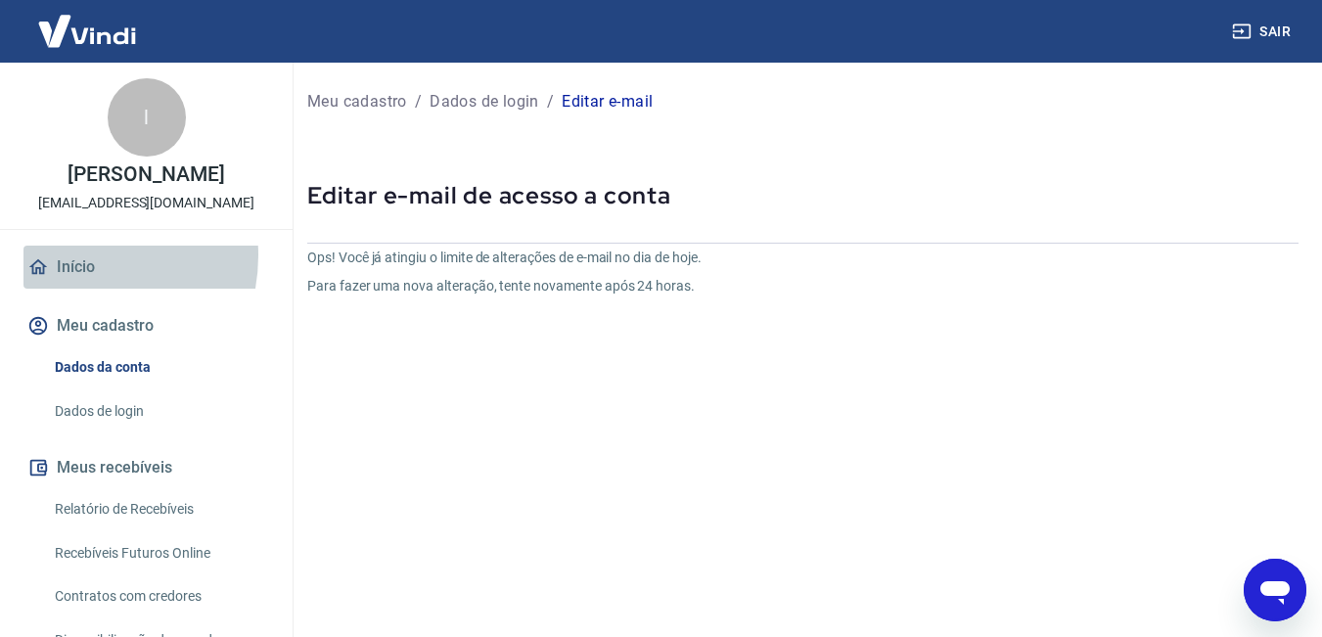
click at [70, 255] on link "Início" at bounding box center [146, 267] width 246 height 43
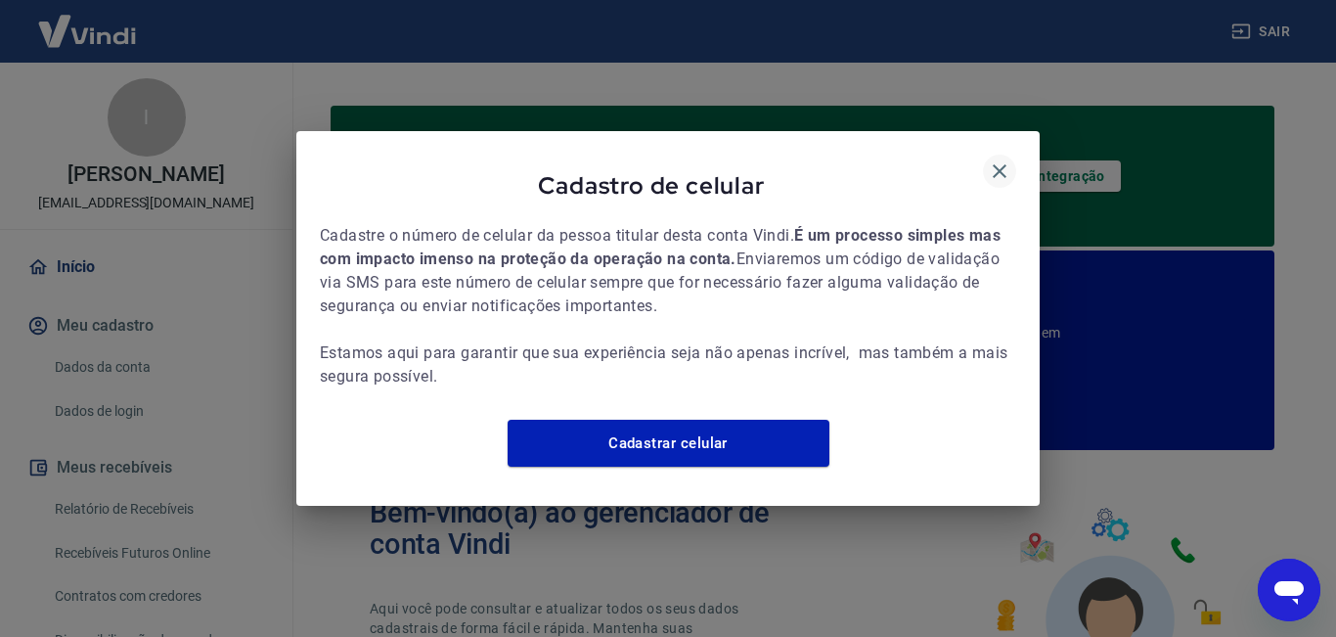
click at [1008, 159] on icon "button" at bounding box center [999, 170] width 23 height 23
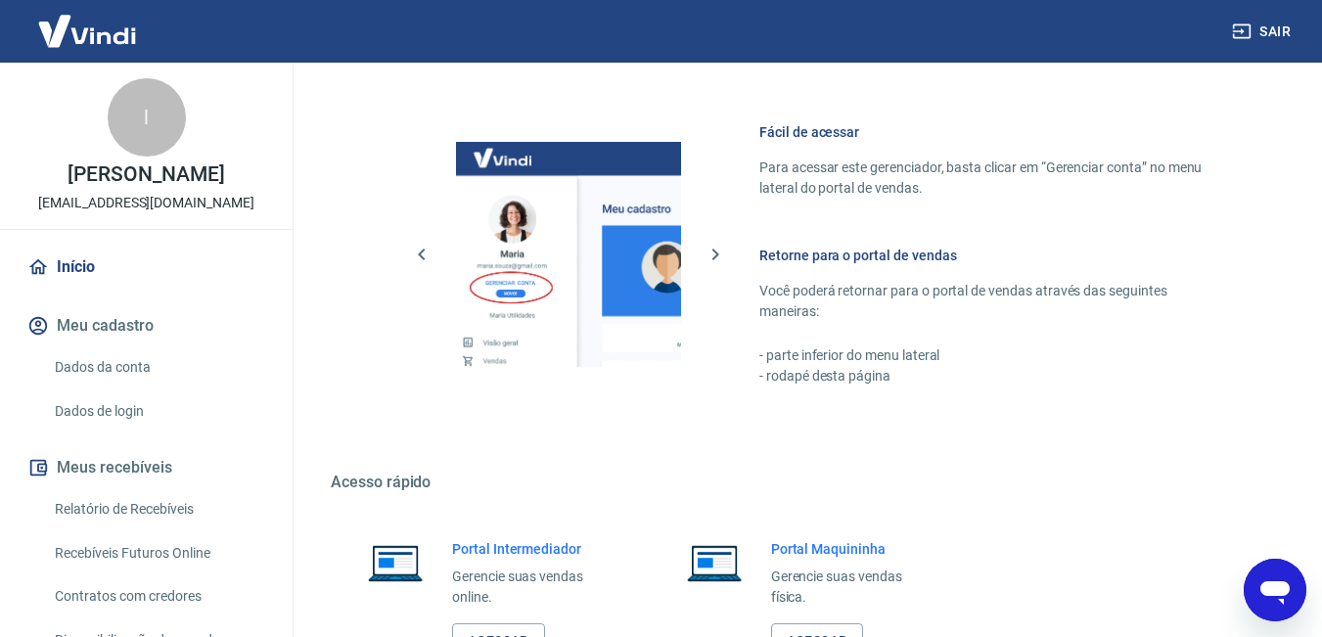
scroll to position [1316, 0]
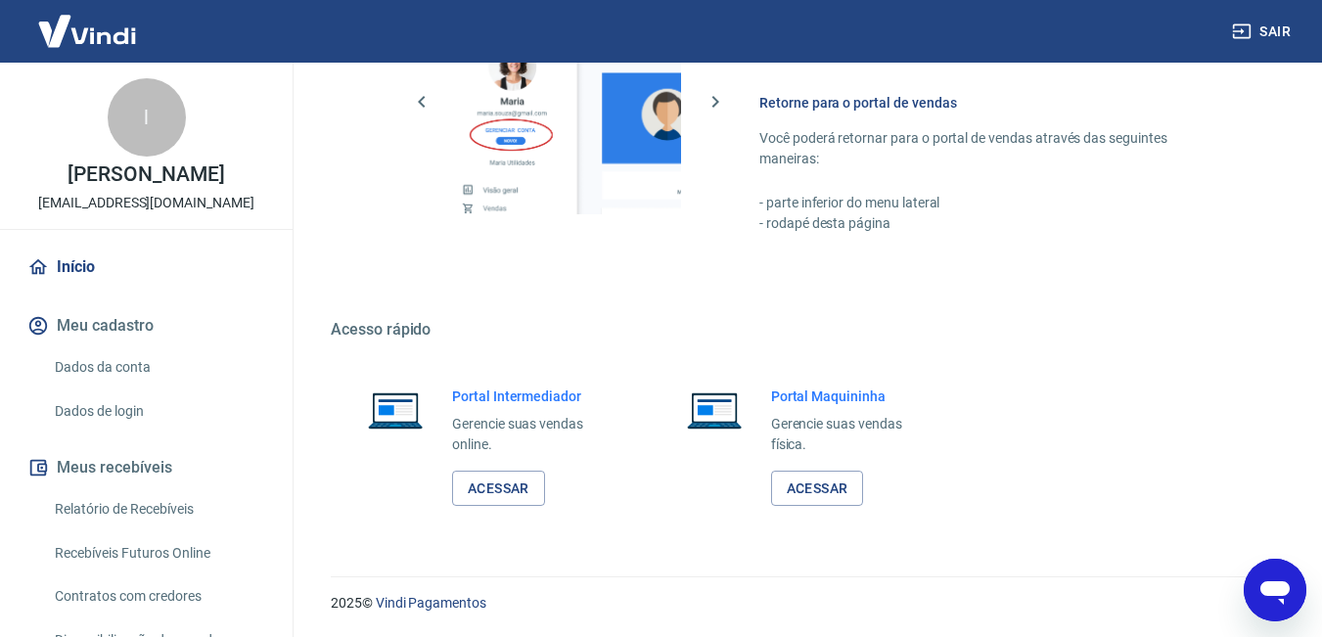
click at [108, 324] on button "Meu cadastro" at bounding box center [146, 325] width 246 height 43
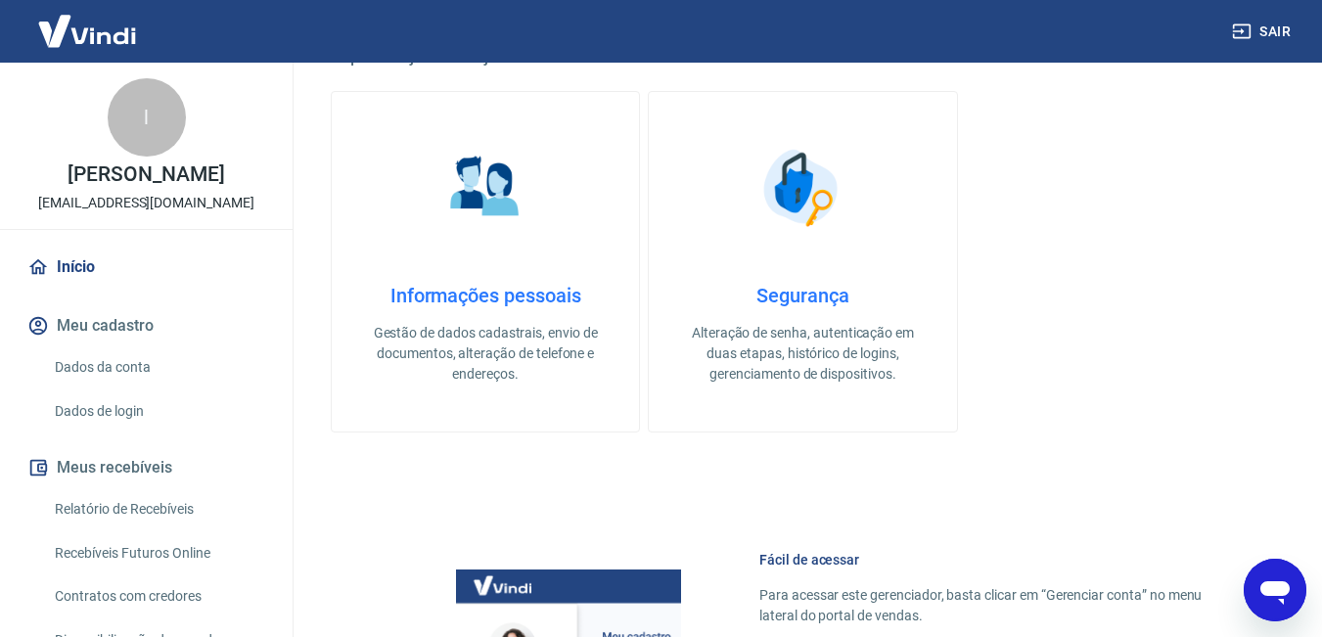
scroll to position [733, 0]
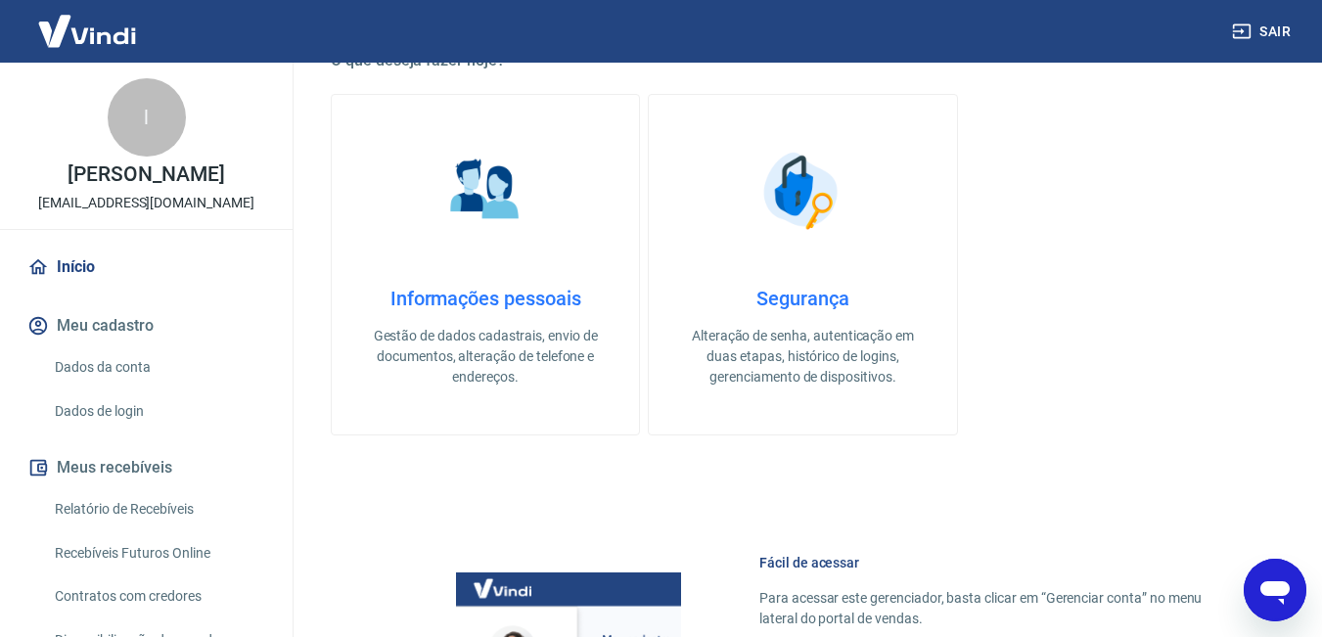
click at [782, 309] on h4 "Segurança" at bounding box center [802, 298] width 245 height 23
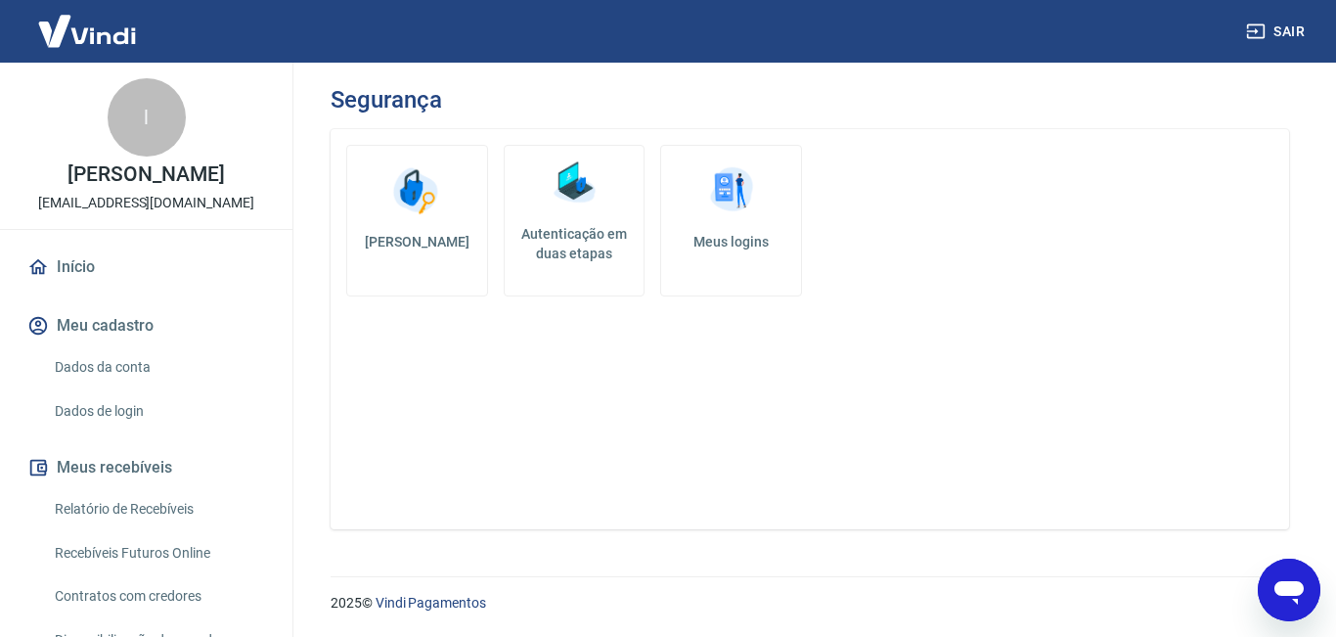
click at [735, 254] on link "Meus logins" at bounding box center [731, 221] width 142 height 152
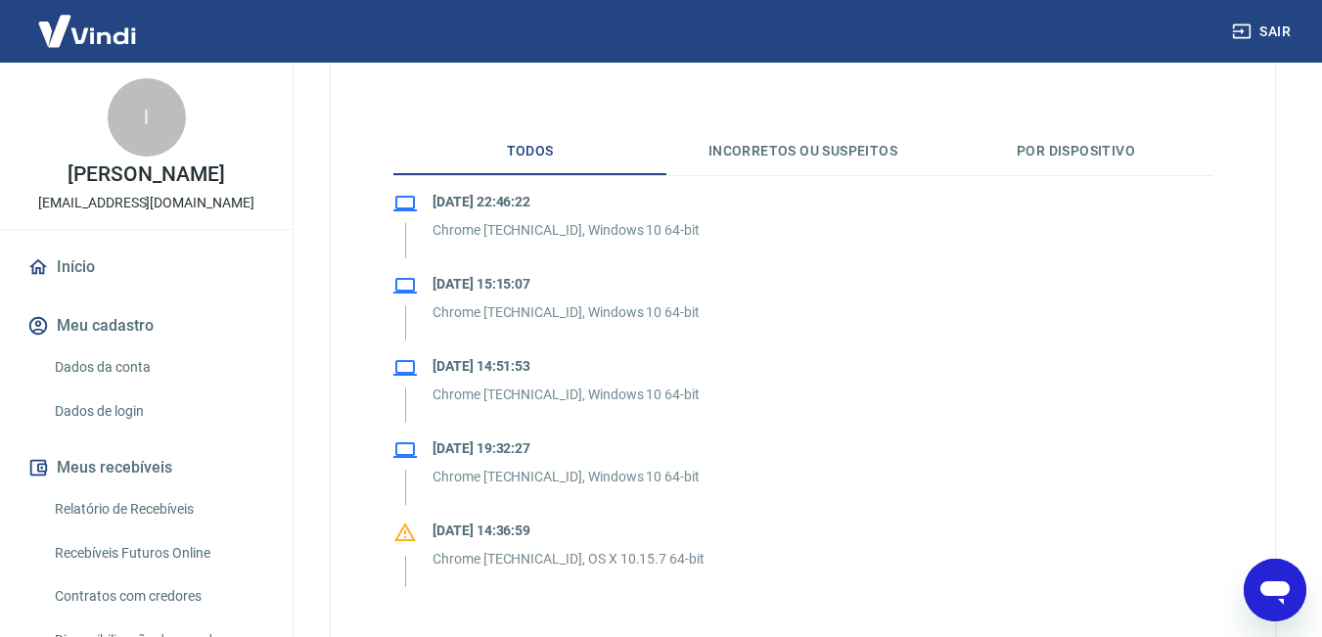
scroll to position [140, 0]
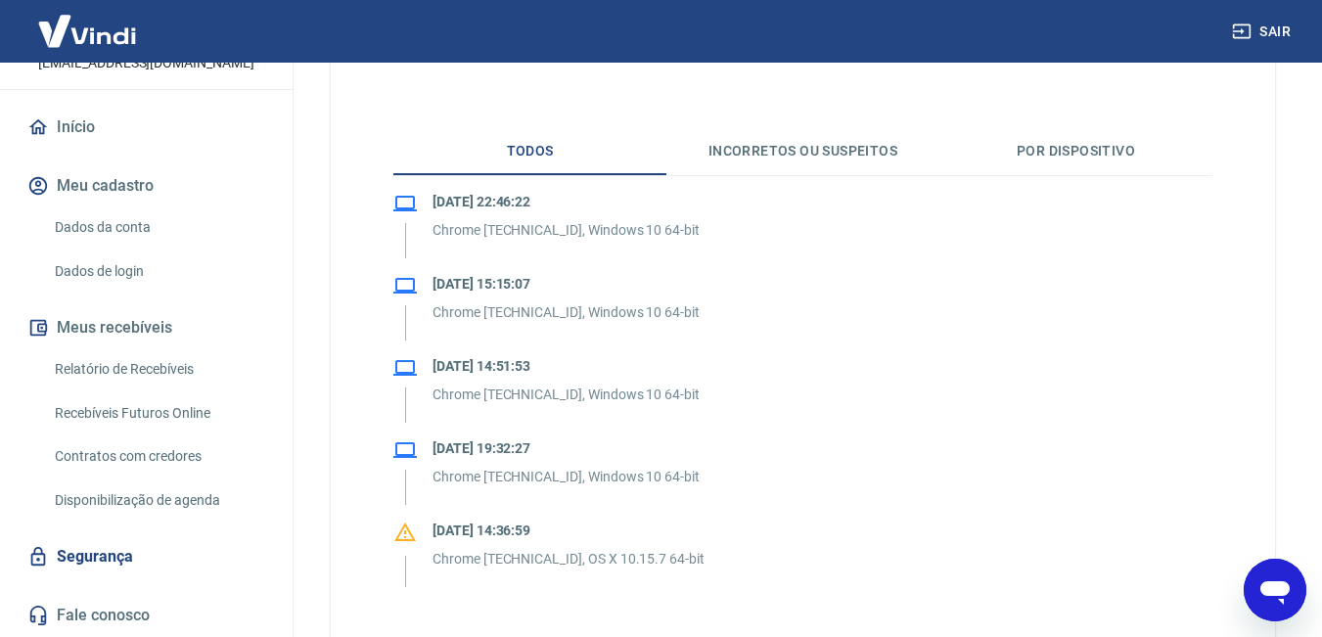
click at [125, 227] on link "Dados da conta" at bounding box center [158, 227] width 222 height 40
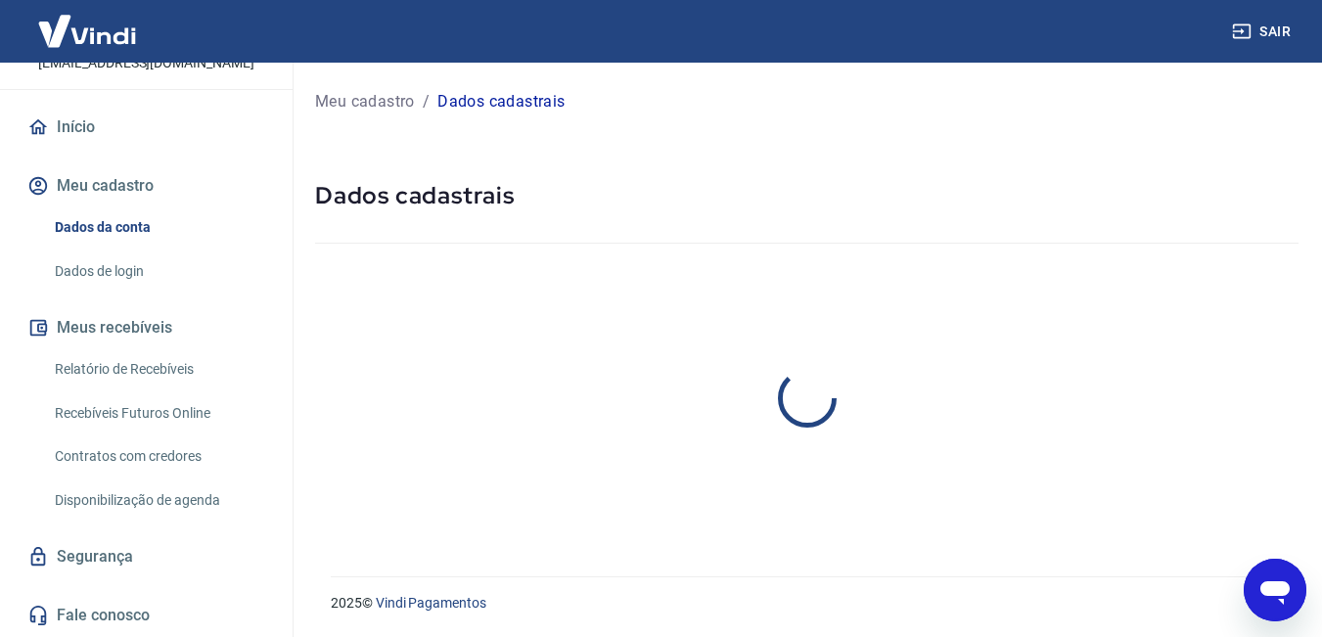
select select "MG"
select select "business"
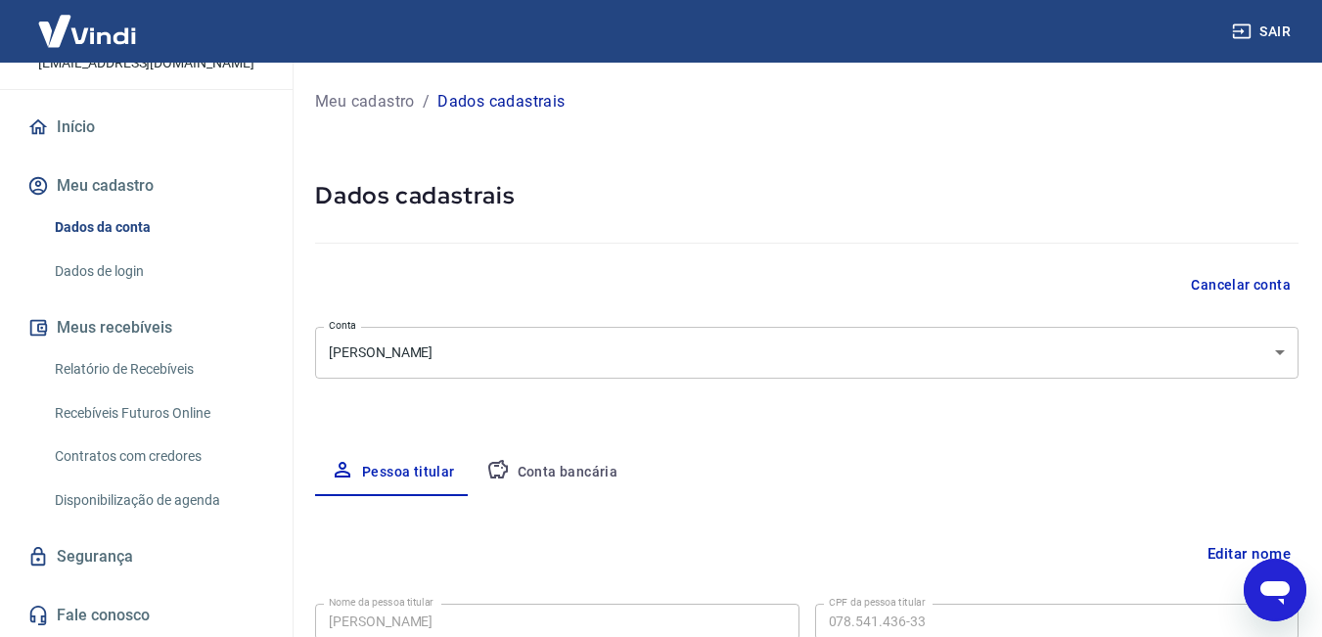
click at [61, 126] on link "Início" at bounding box center [146, 127] width 246 height 43
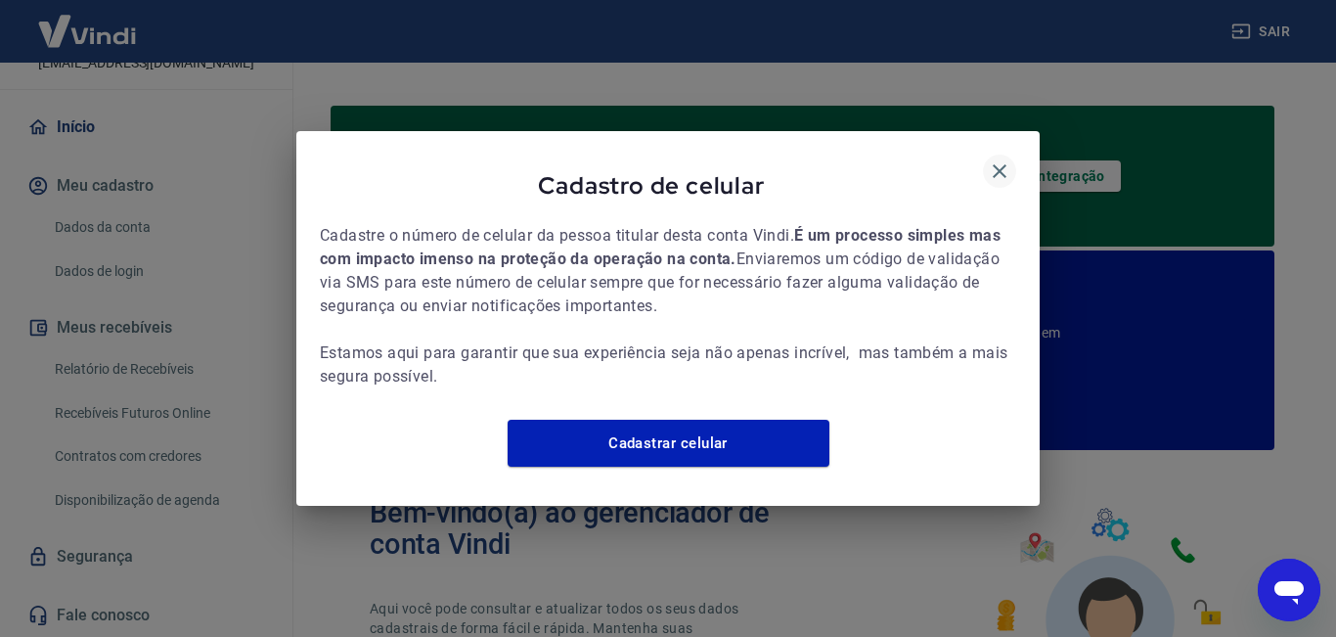
click at [989, 159] on icon "button" at bounding box center [999, 170] width 23 height 23
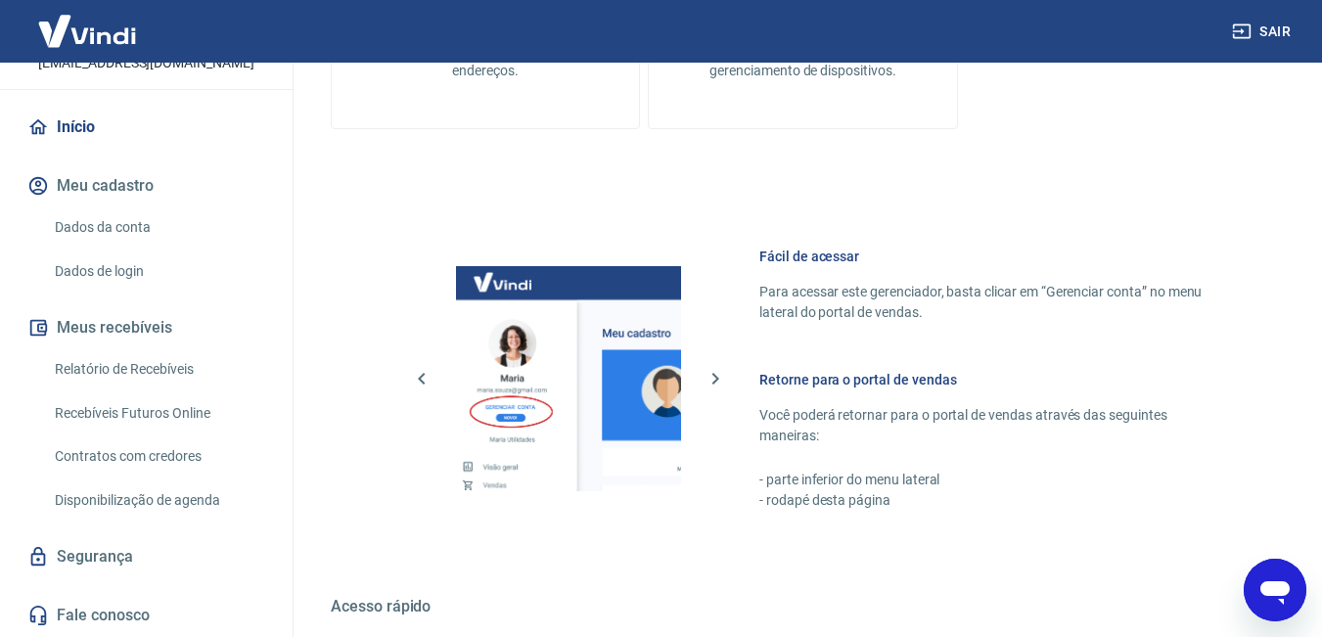
scroll to position [941, 0]
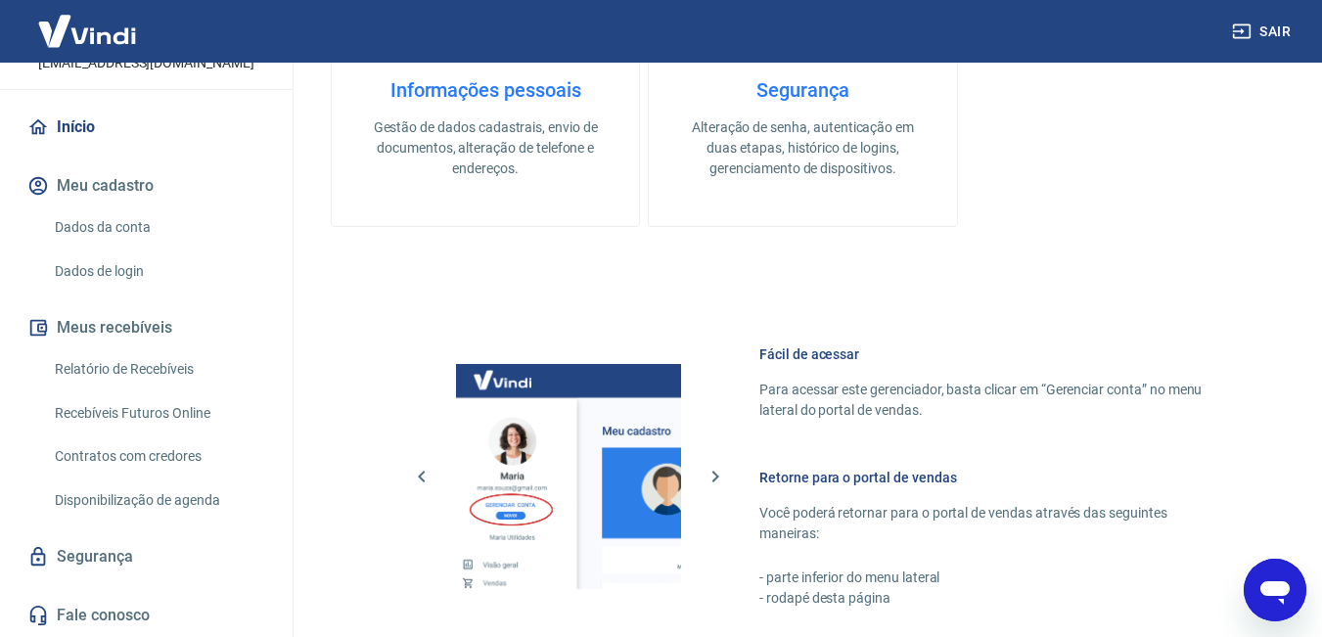
click at [826, 128] on p "Alteração de senha, autenticação em duas etapas, histórico de logins, gerenciam…" at bounding box center [802, 148] width 245 height 62
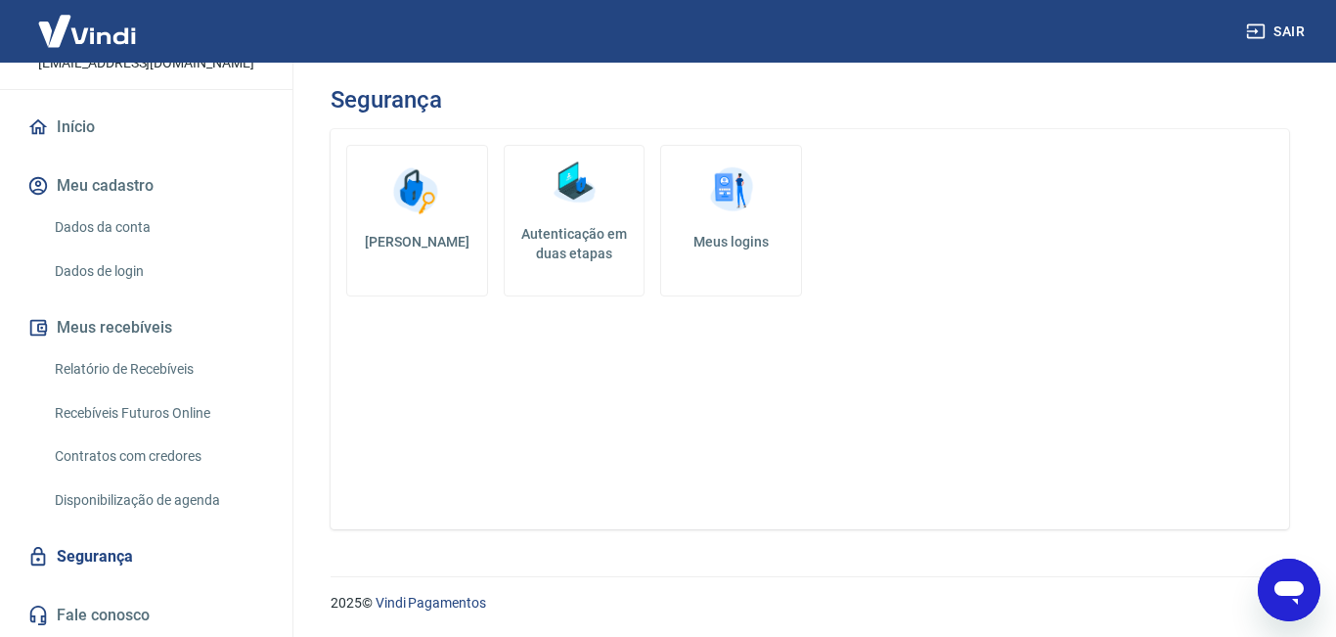
click at [585, 233] on h5 "Autenticação em duas etapas" at bounding box center [575, 243] width 124 height 39
click at [405, 247] on h5 "[PERSON_NAME]" at bounding box center [417, 242] width 109 height 20
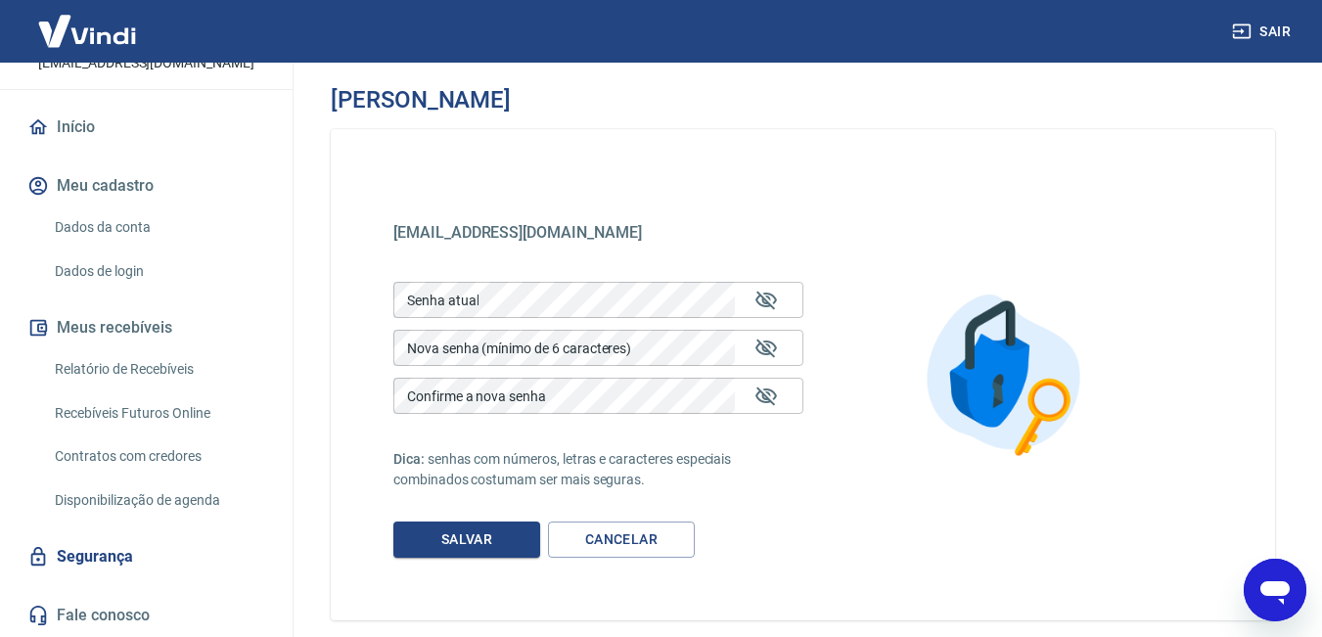
click at [106, 223] on link "Dados da conta" at bounding box center [158, 227] width 222 height 40
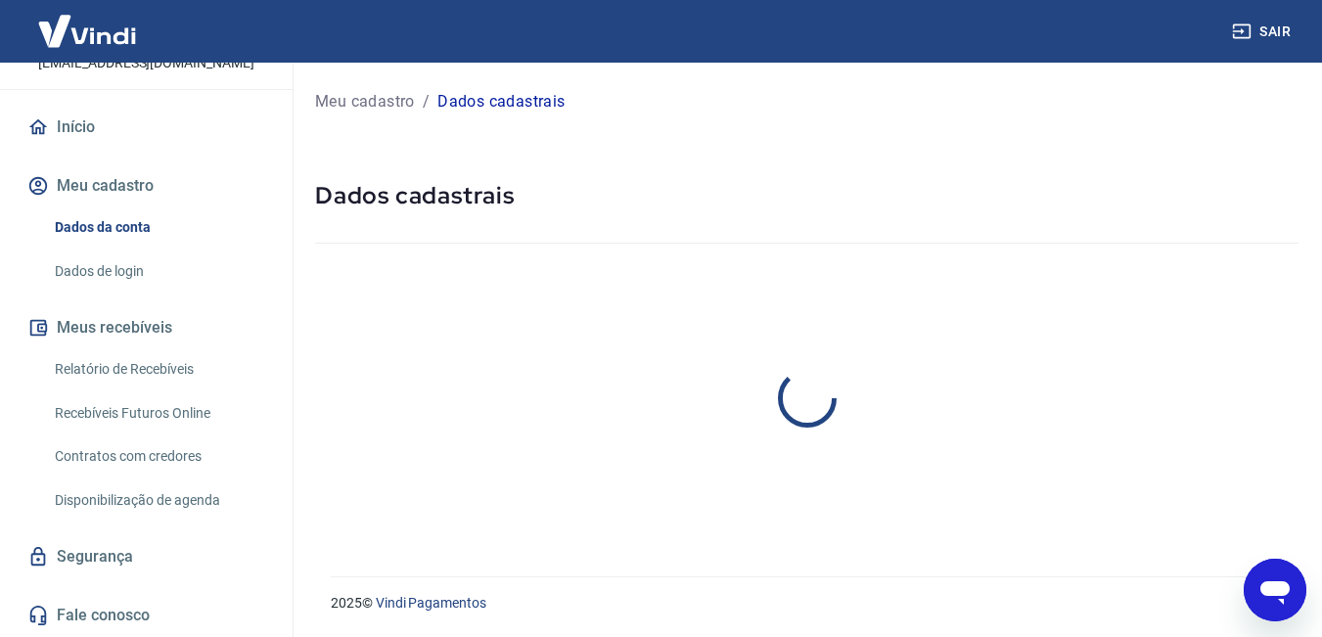
select select "MG"
select select "business"
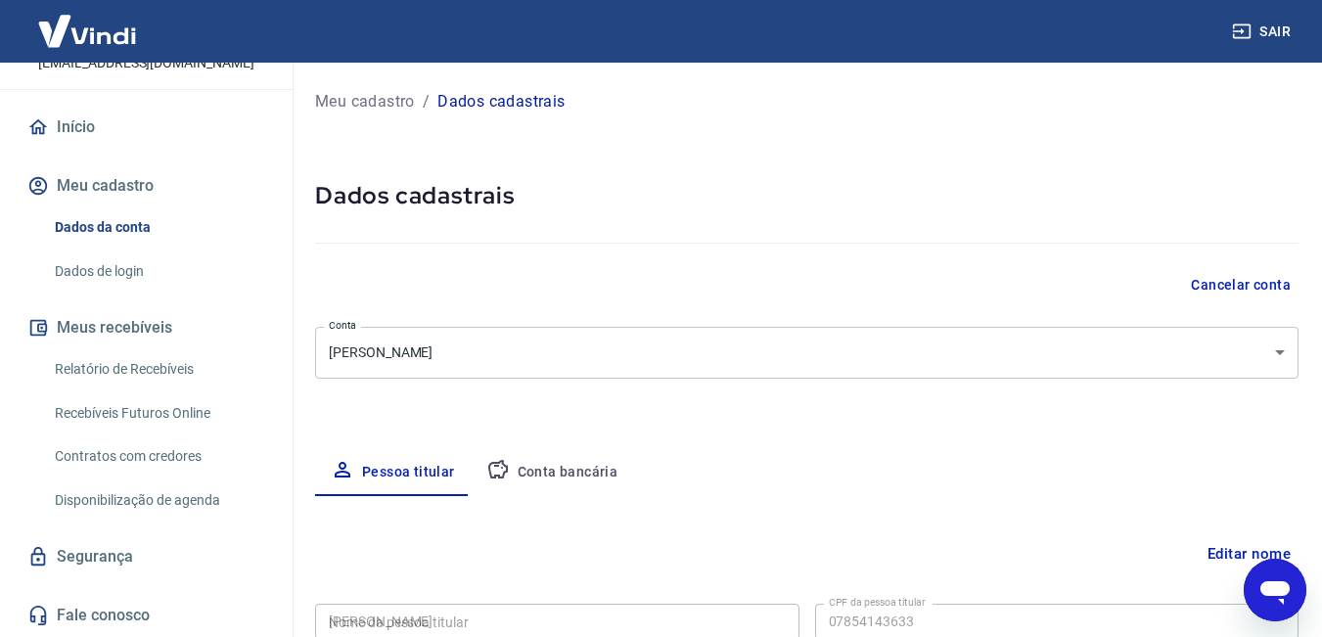
type input "078.541.436-33"
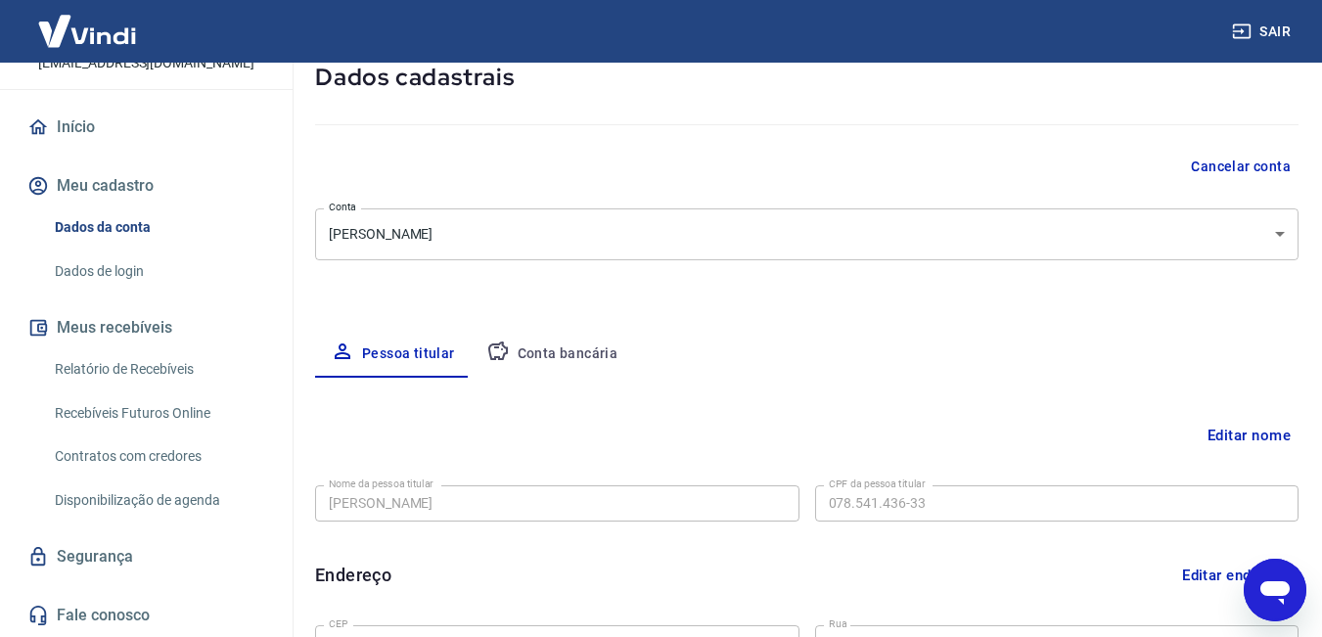
scroll to position [24, 0]
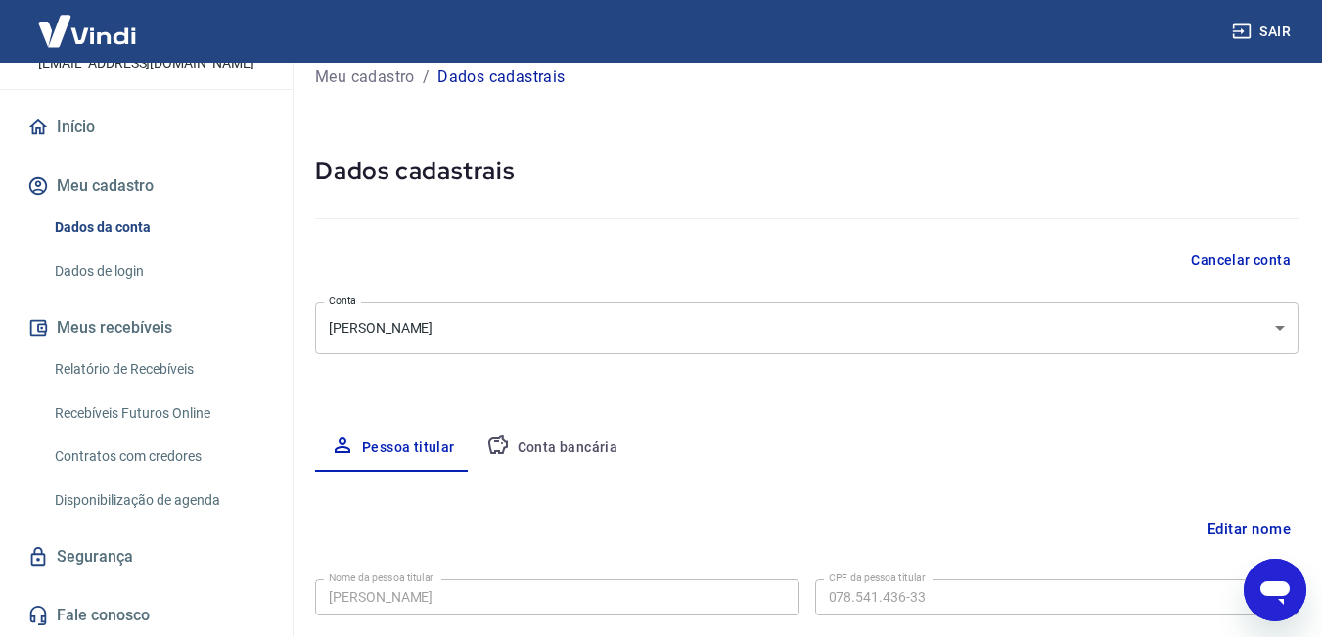
click at [556, 446] on button "Conta bancária" at bounding box center [552, 448] width 163 height 47
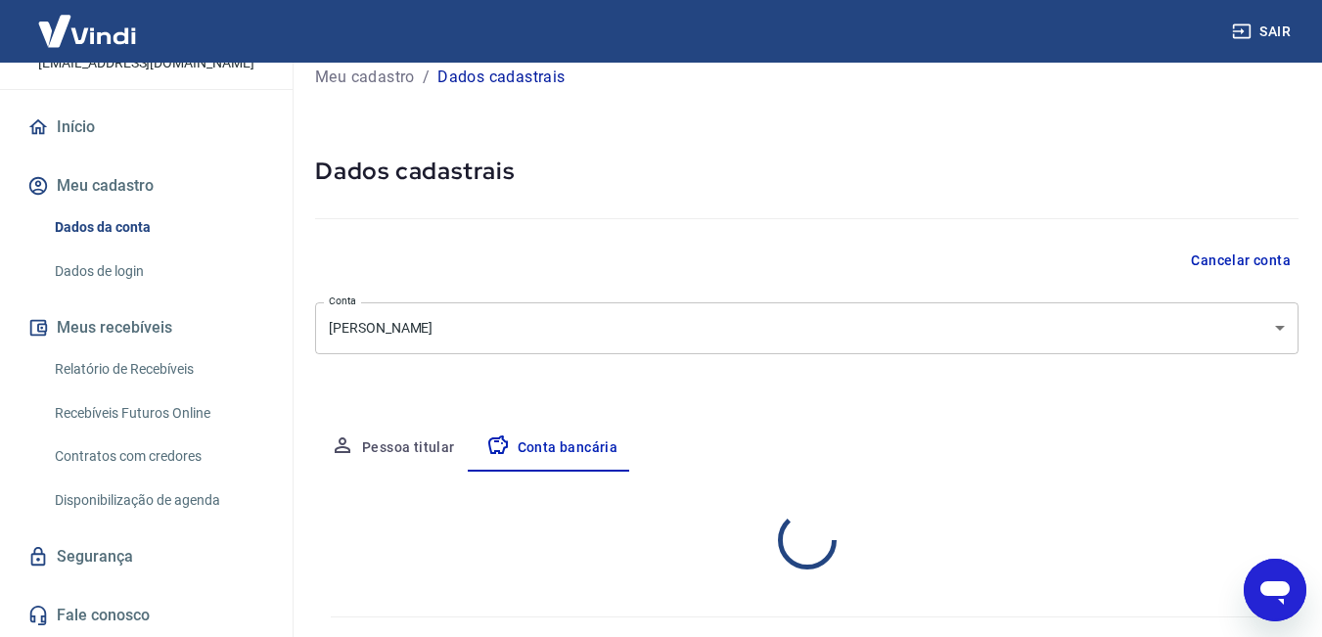
select select "1"
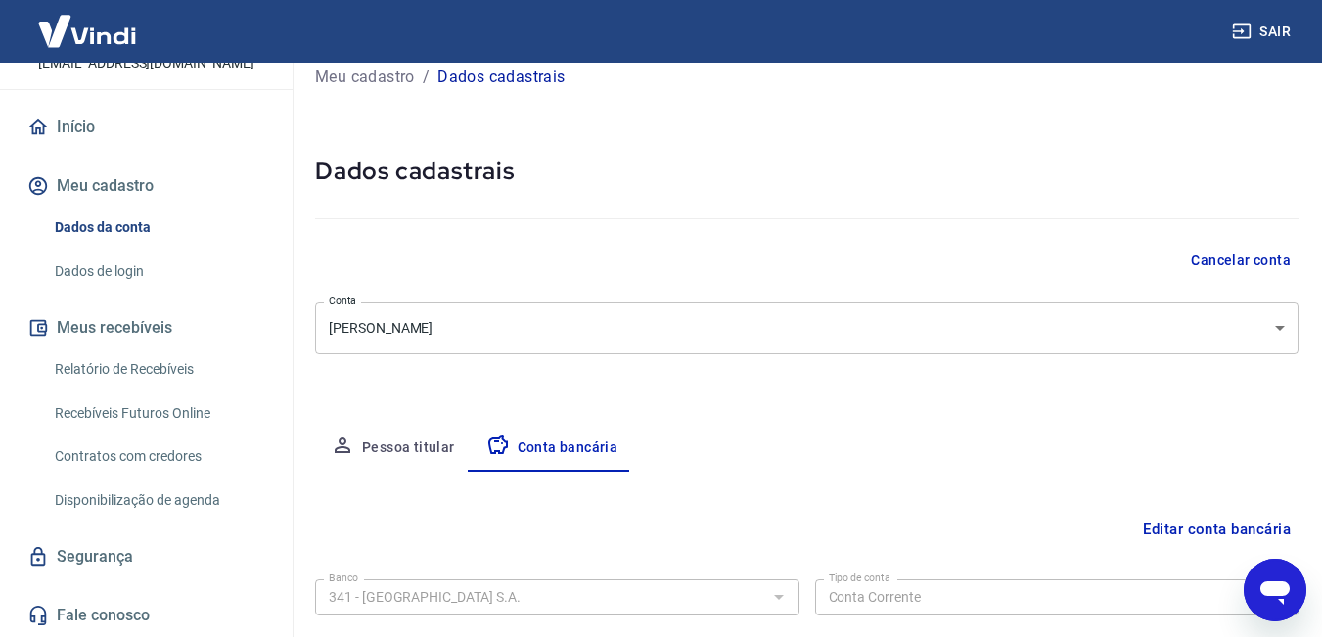
scroll to position [254, 0]
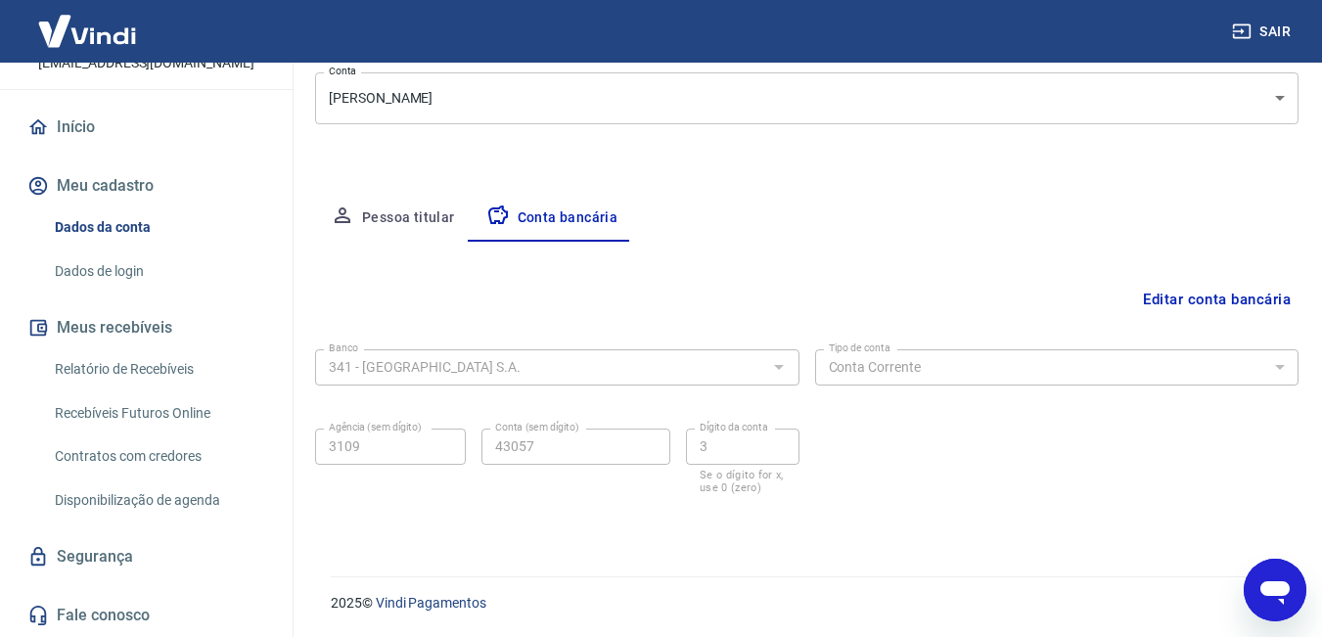
click at [131, 364] on link "Relatório de Recebíveis" at bounding box center [158, 369] width 222 height 40
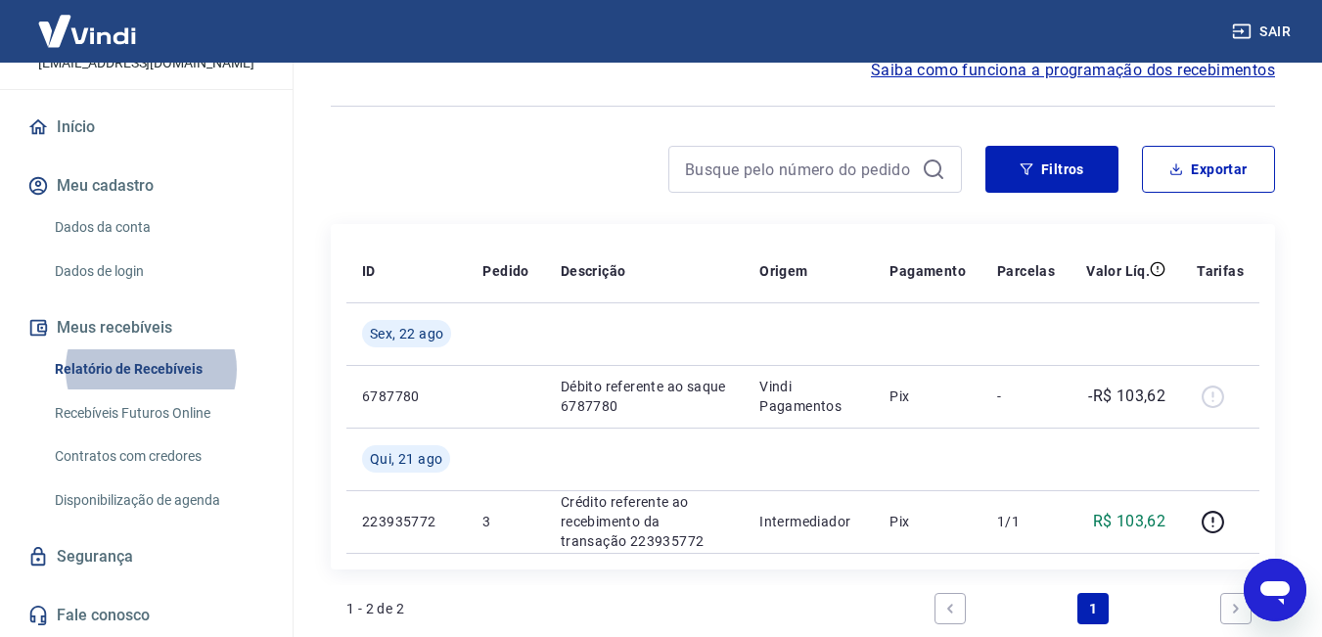
scroll to position [196, 0]
